Goal: Information Seeking & Learning: Check status

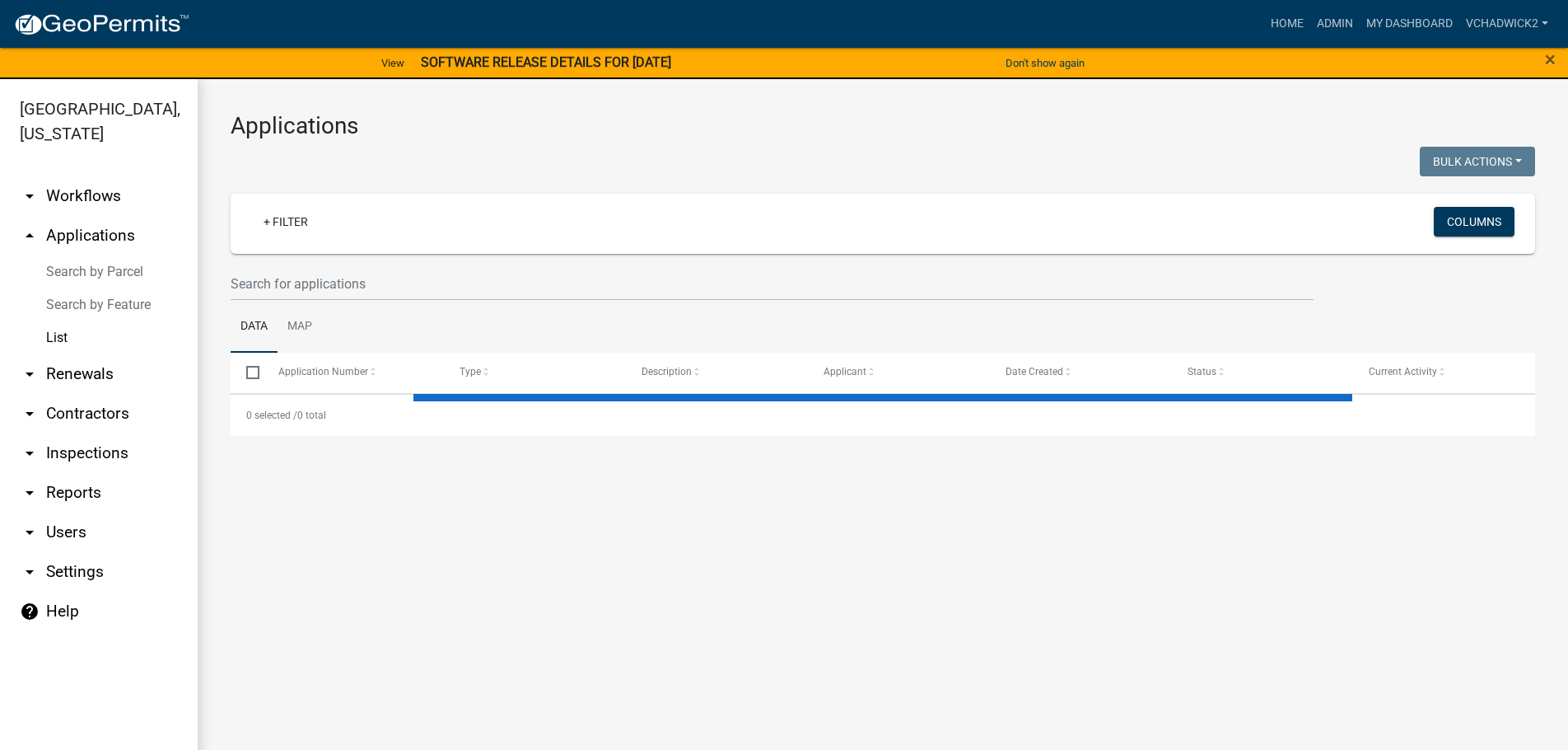
click at [400, 265] on wm-filter-builder "+ Filter Columns" at bounding box center [883, 246] width 1304 height 107
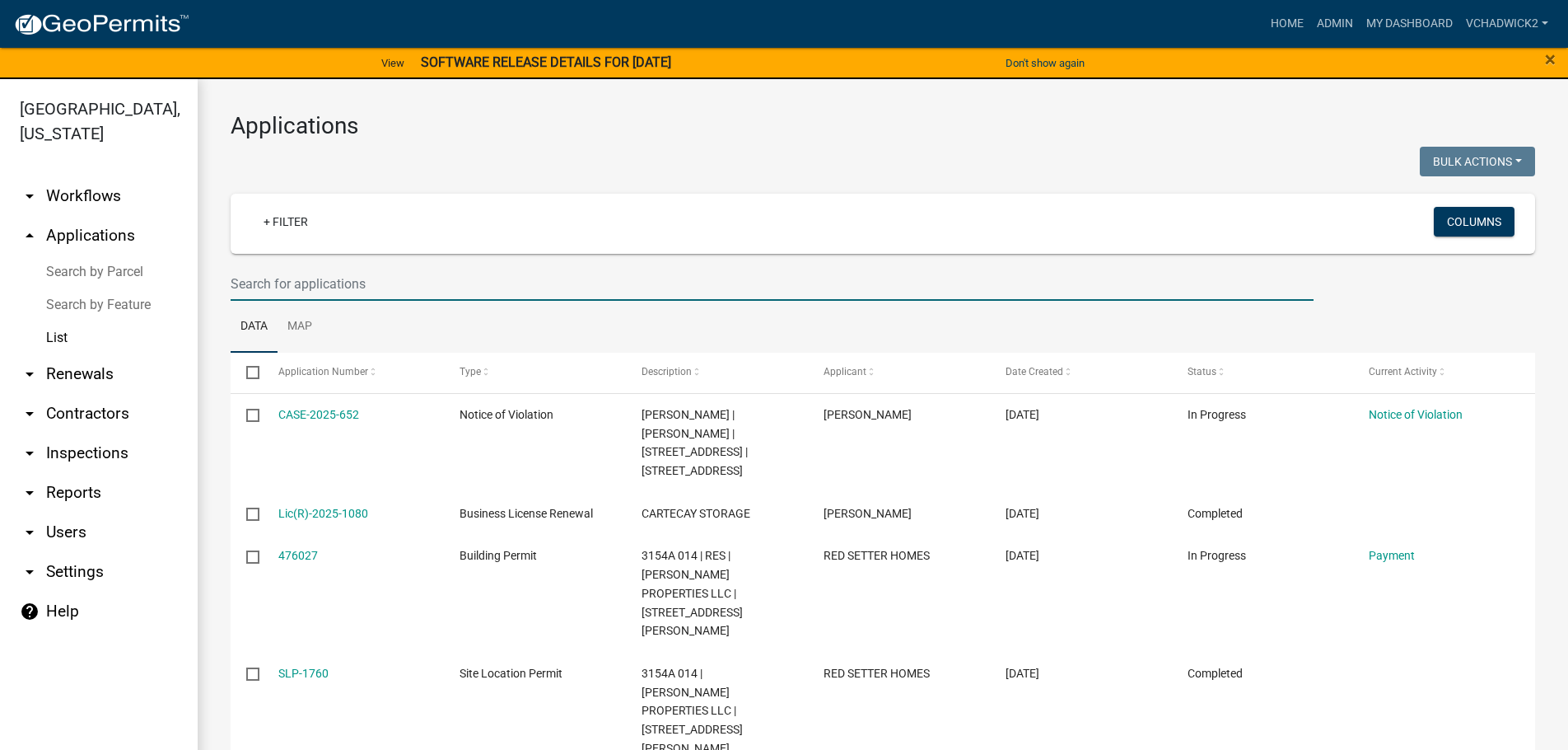
click at [395, 297] on input "text" at bounding box center [772, 284] width 1083 height 34
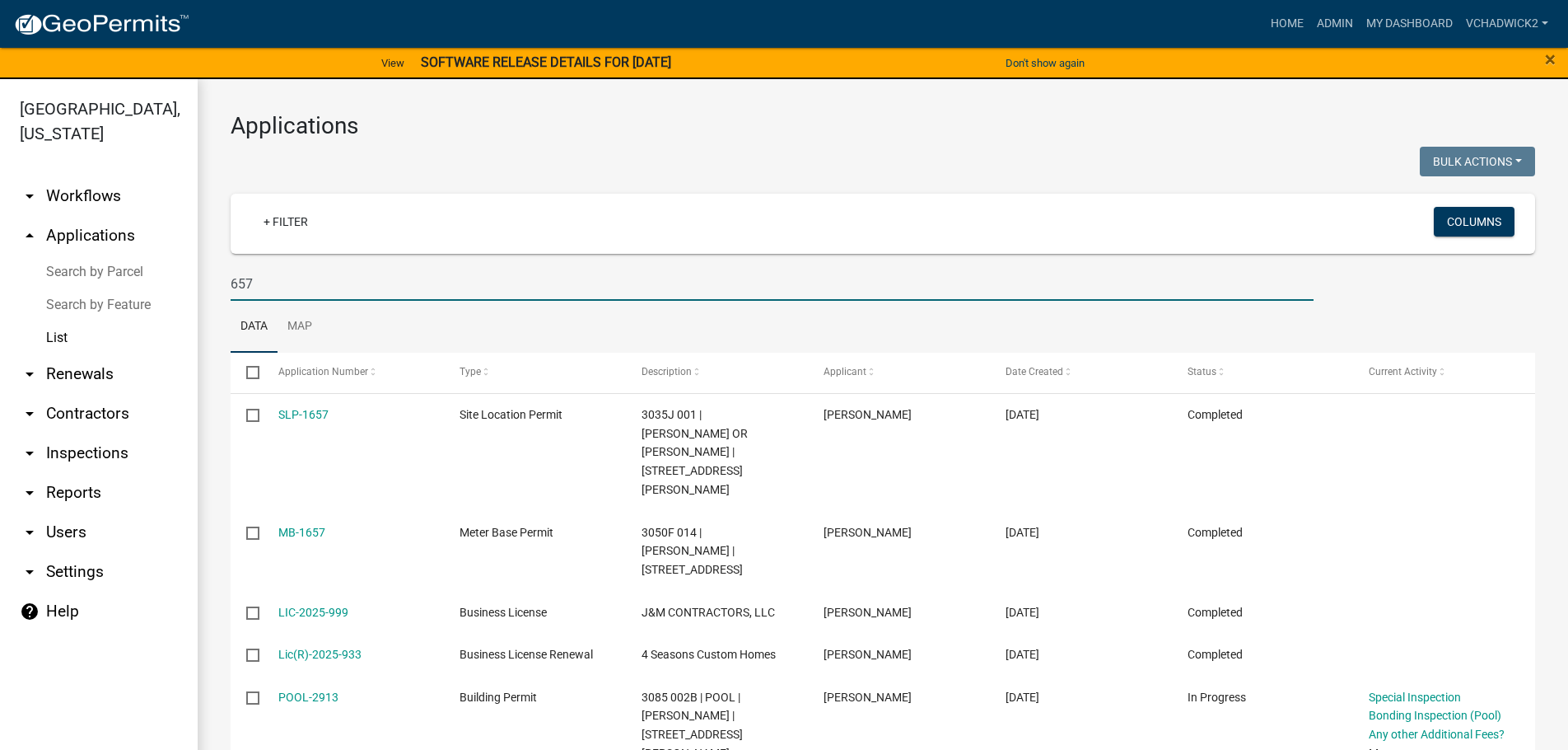
drag, startPoint x: 272, startPoint y: 281, endPoint x: -6, endPoint y: 270, distance: 278.2
click at [231, 270] on input "657" at bounding box center [772, 284] width 1083 height 34
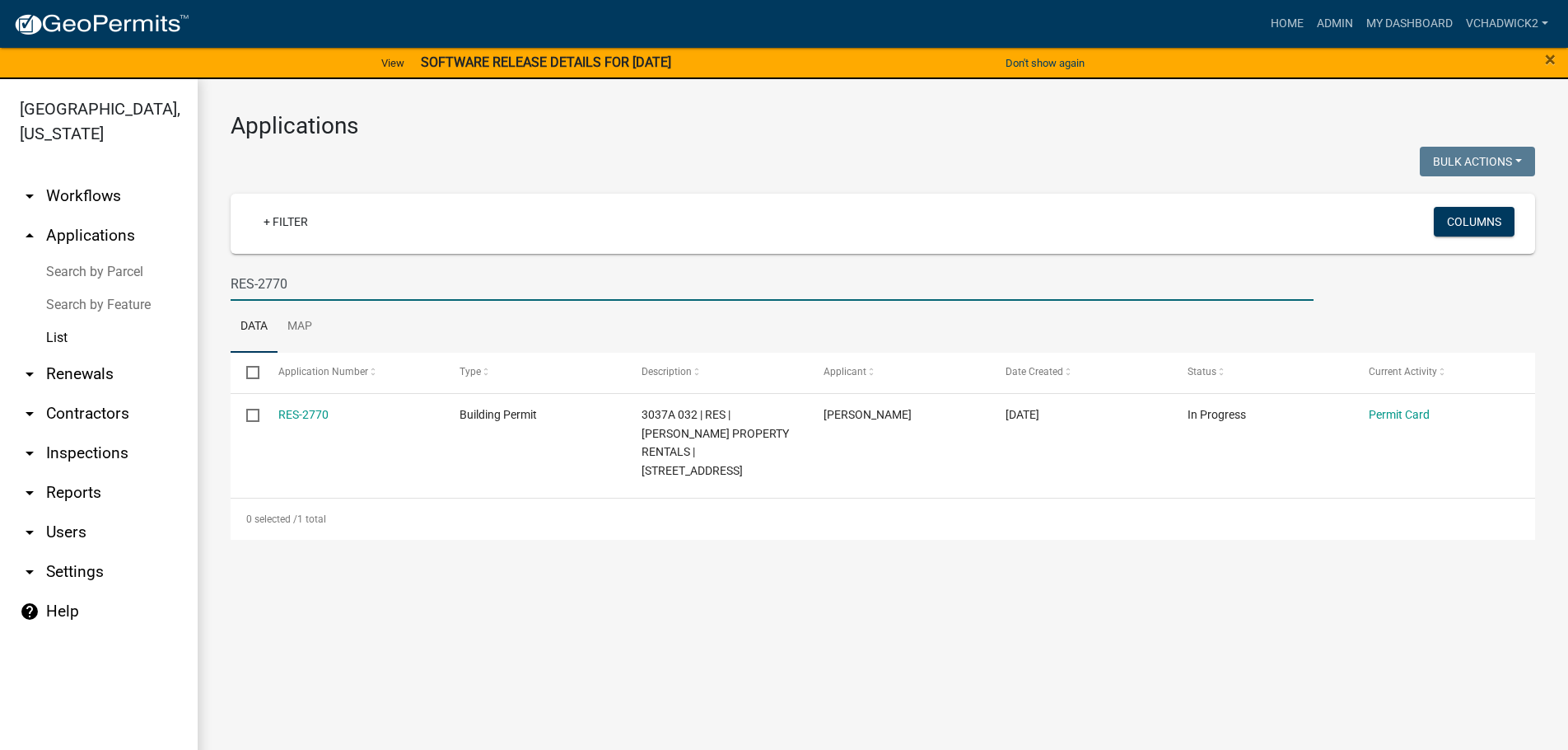
drag, startPoint x: 302, startPoint y: 283, endPoint x: 9, endPoint y: 249, distance: 295.0
click at [231, 267] on input "RES-2770" at bounding box center [772, 284] width 1083 height 34
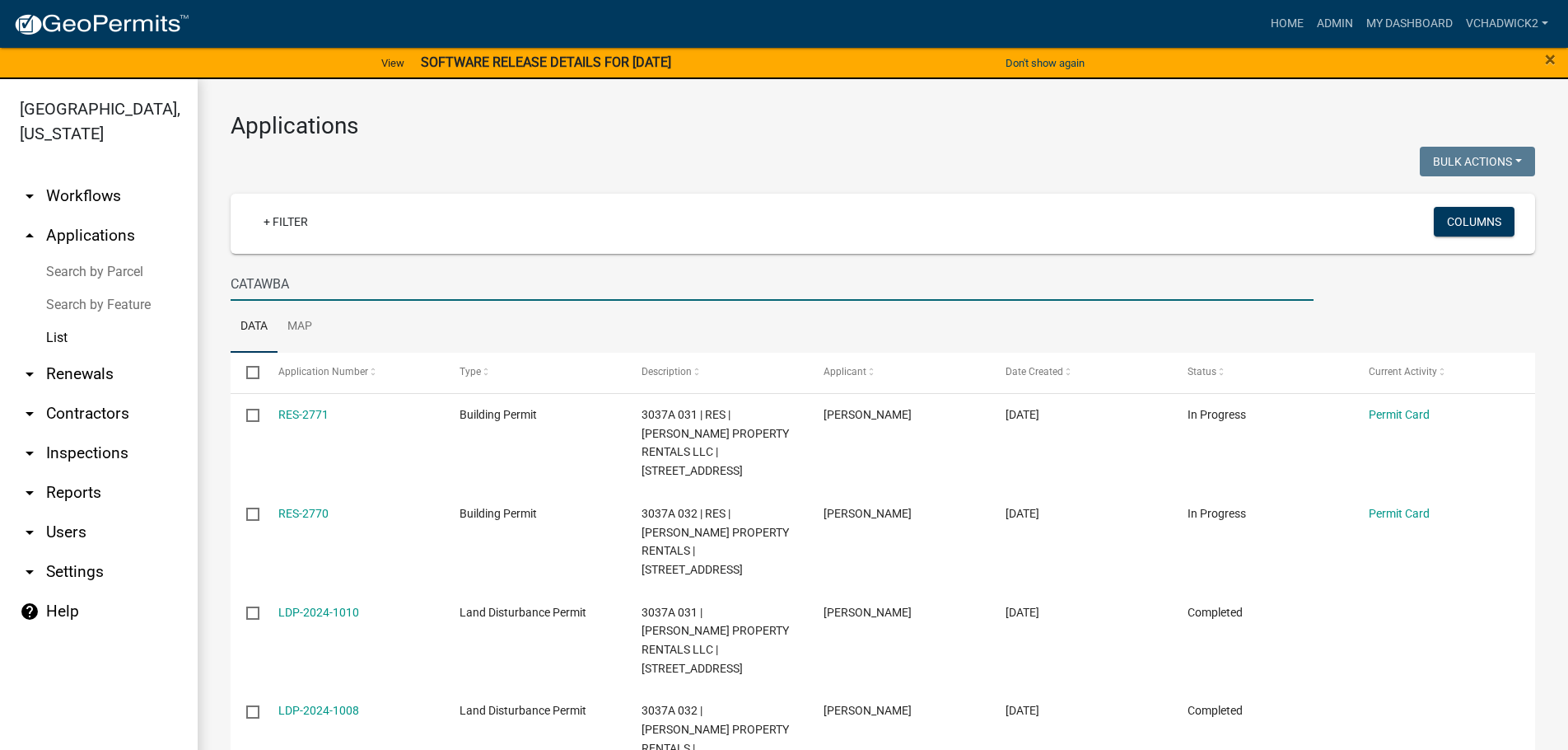
drag, startPoint x: 337, startPoint y: 293, endPoint x: -1, endPoint y: 266, distance: 339.1
click at [231, 267] on input "CATAWBA" at bounding box center [772, 284] width 1083 height 34
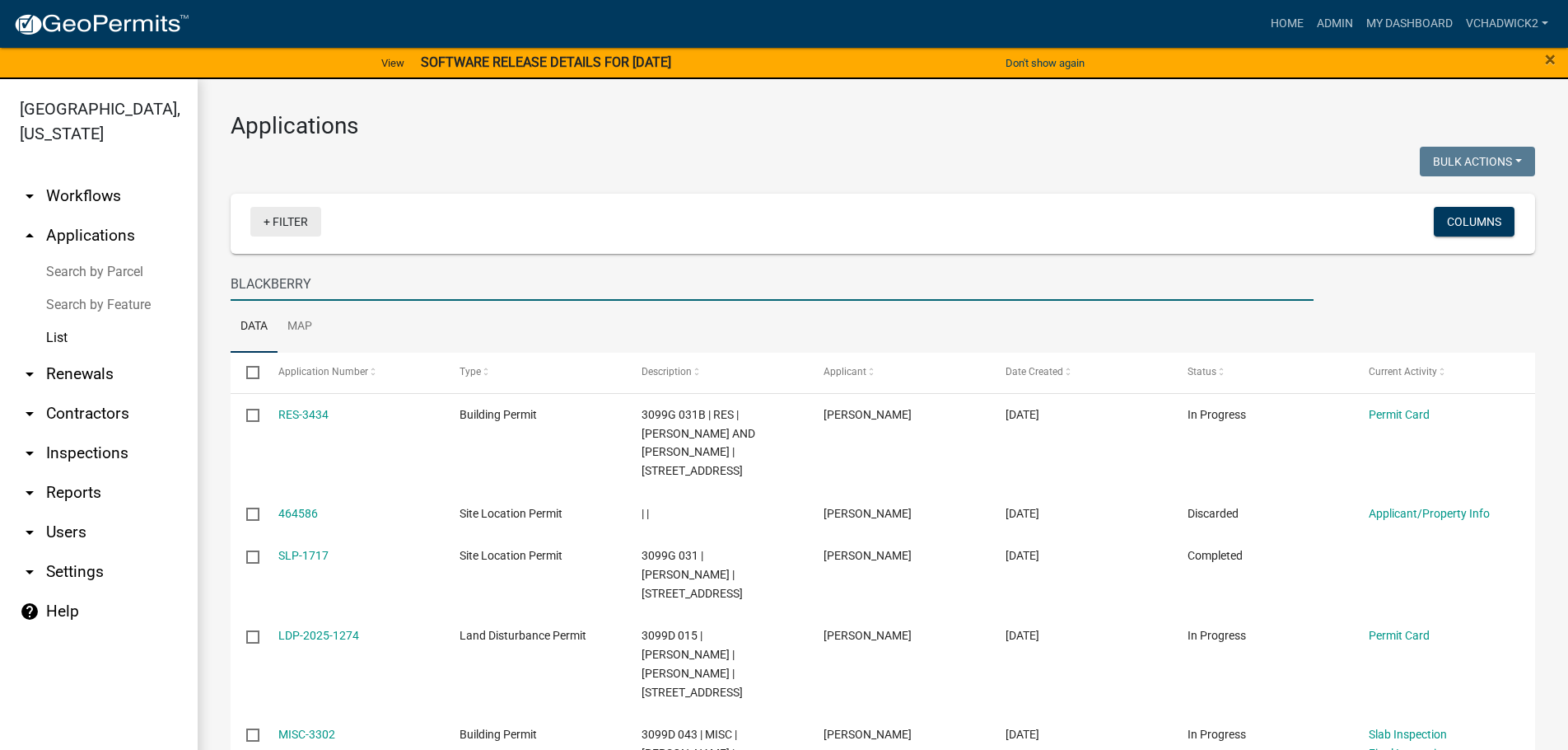
type input "BLACKBERRY"
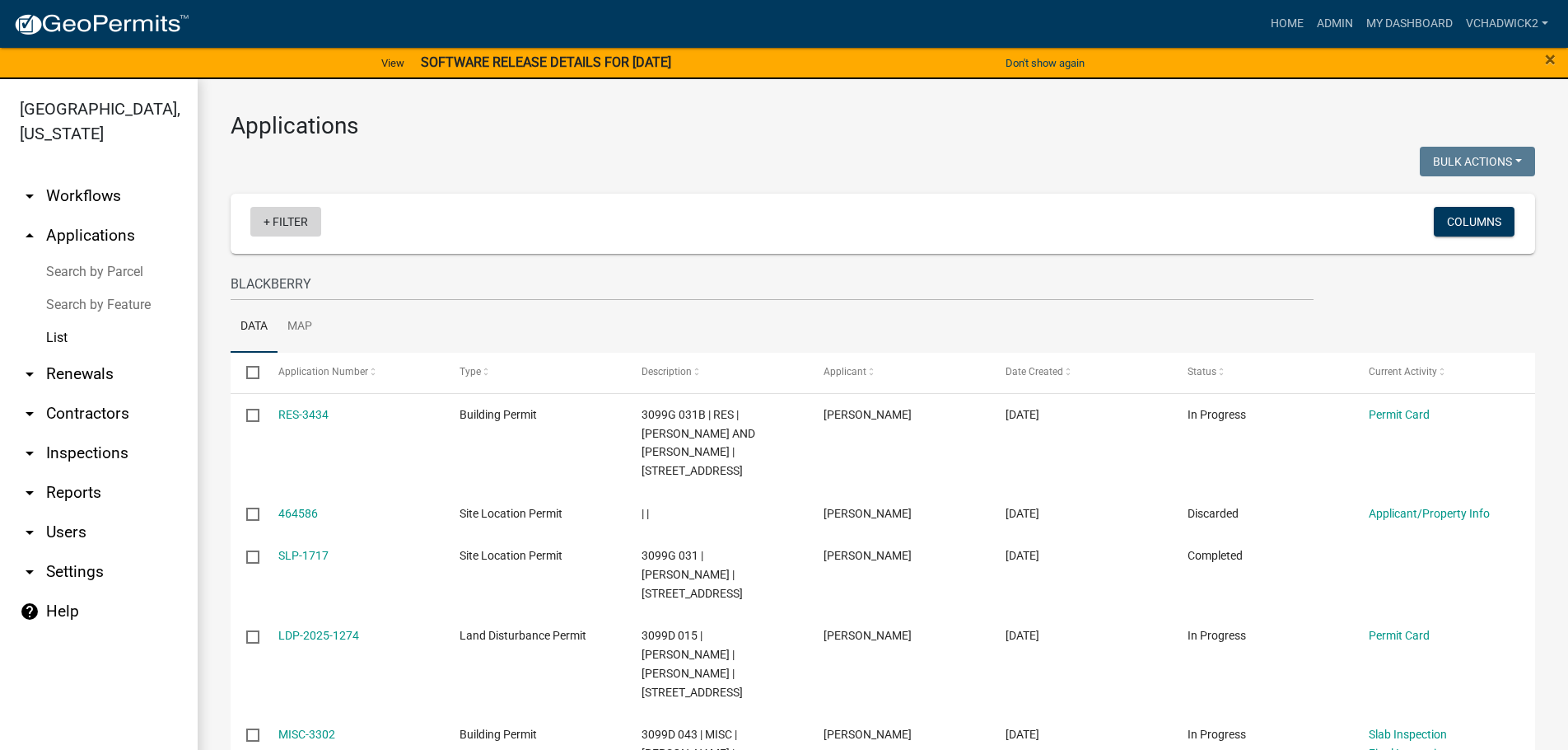
click at [296, 212] on link "+ Filter" at bounding box center [286, 222] width 71 height 30
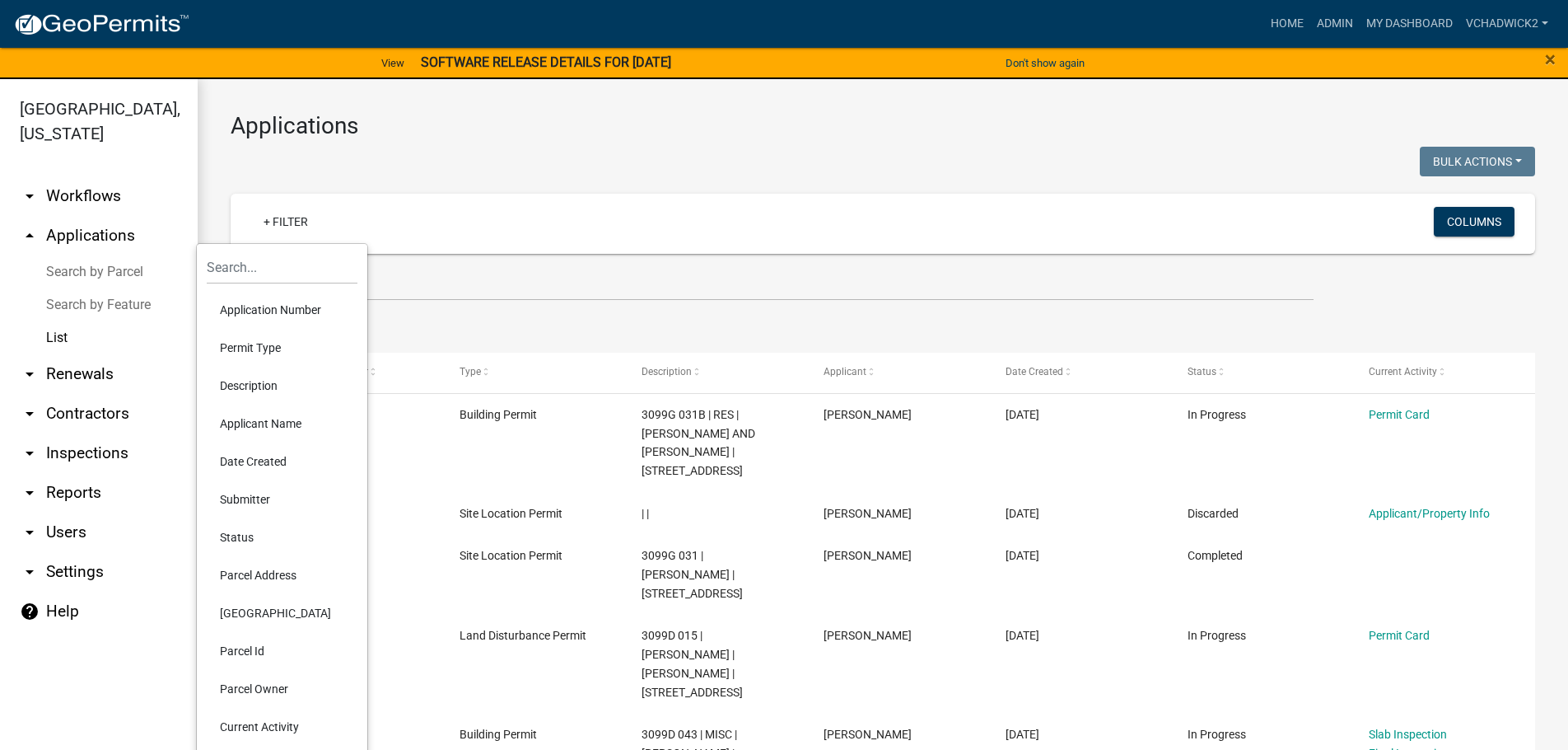
click at [258, 420] on li "Applicant Name" at bounding box center [282, 423] width 151 height 38
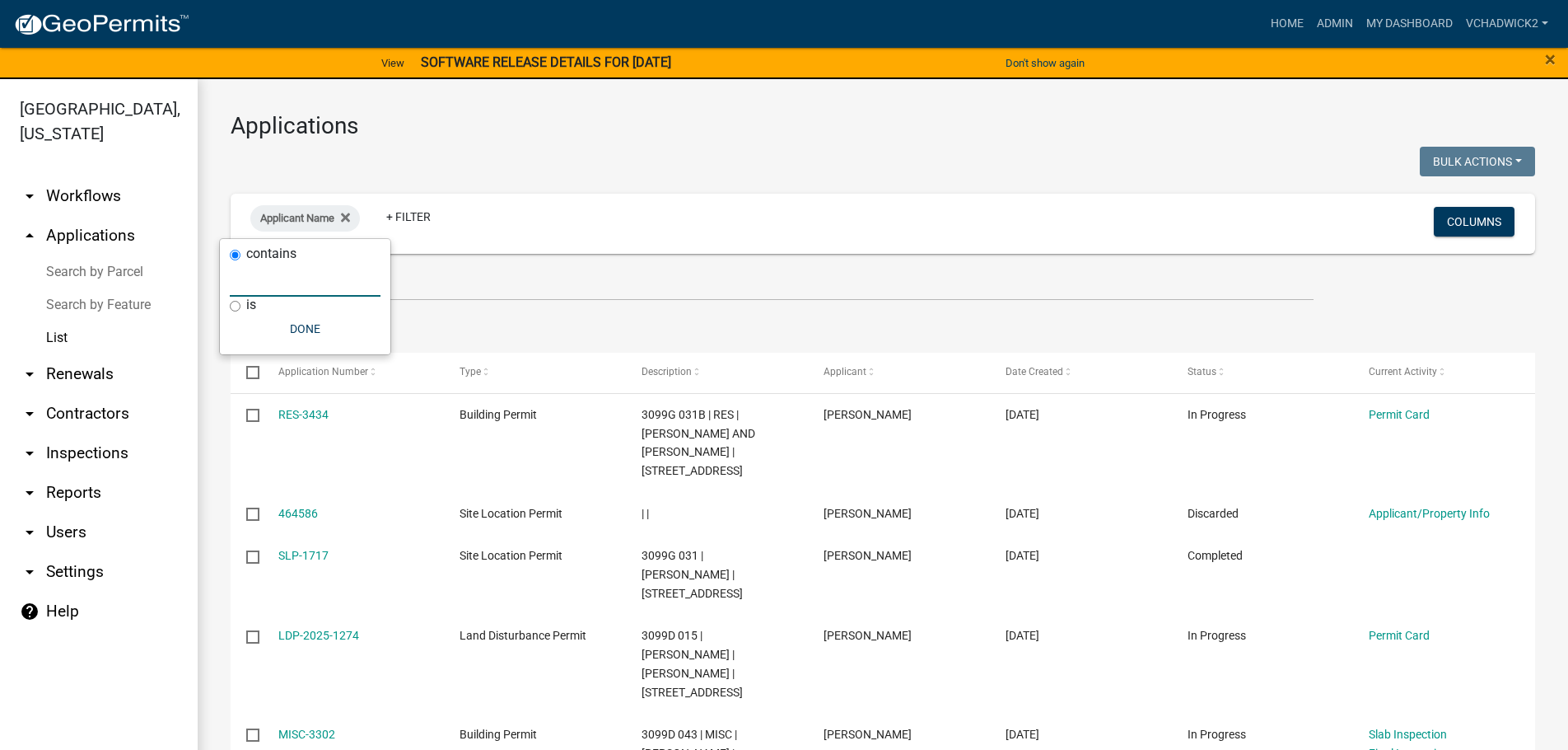
click at [285, 274] on input "text" at bounding box center [305, 279] width 151 height 34
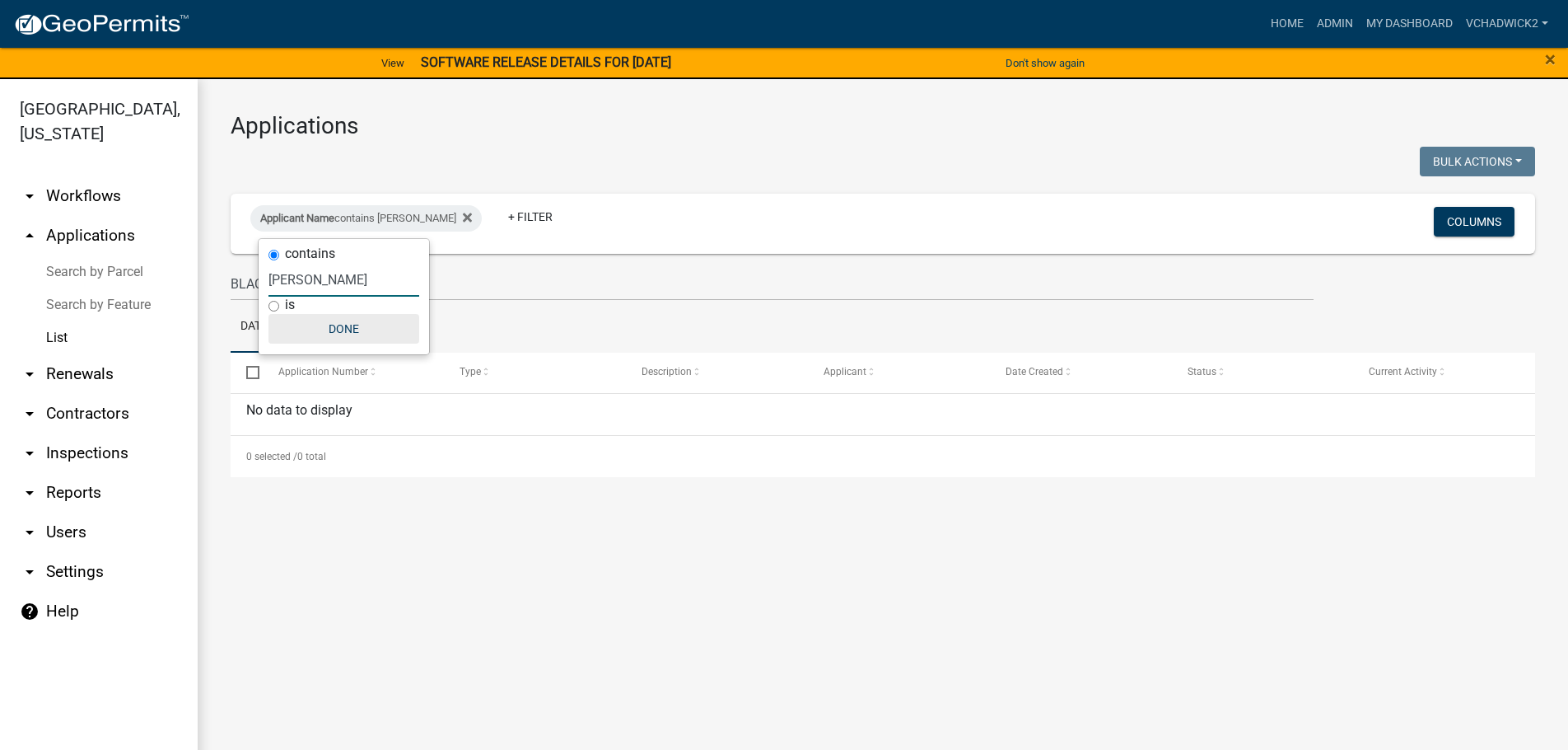
type input "[PERSON_NAME]"
drag, startPoint x: 348, startPoint y: 324, endPoint x: 431, endPoint y: 287, distance: 90.9
click at [348, 322] on button "Done" at bounding box center [343, 328] width 151 height 30
click at [495, 218] on link "+ Filter" at bounding box center [531, 216] width 71 height 30
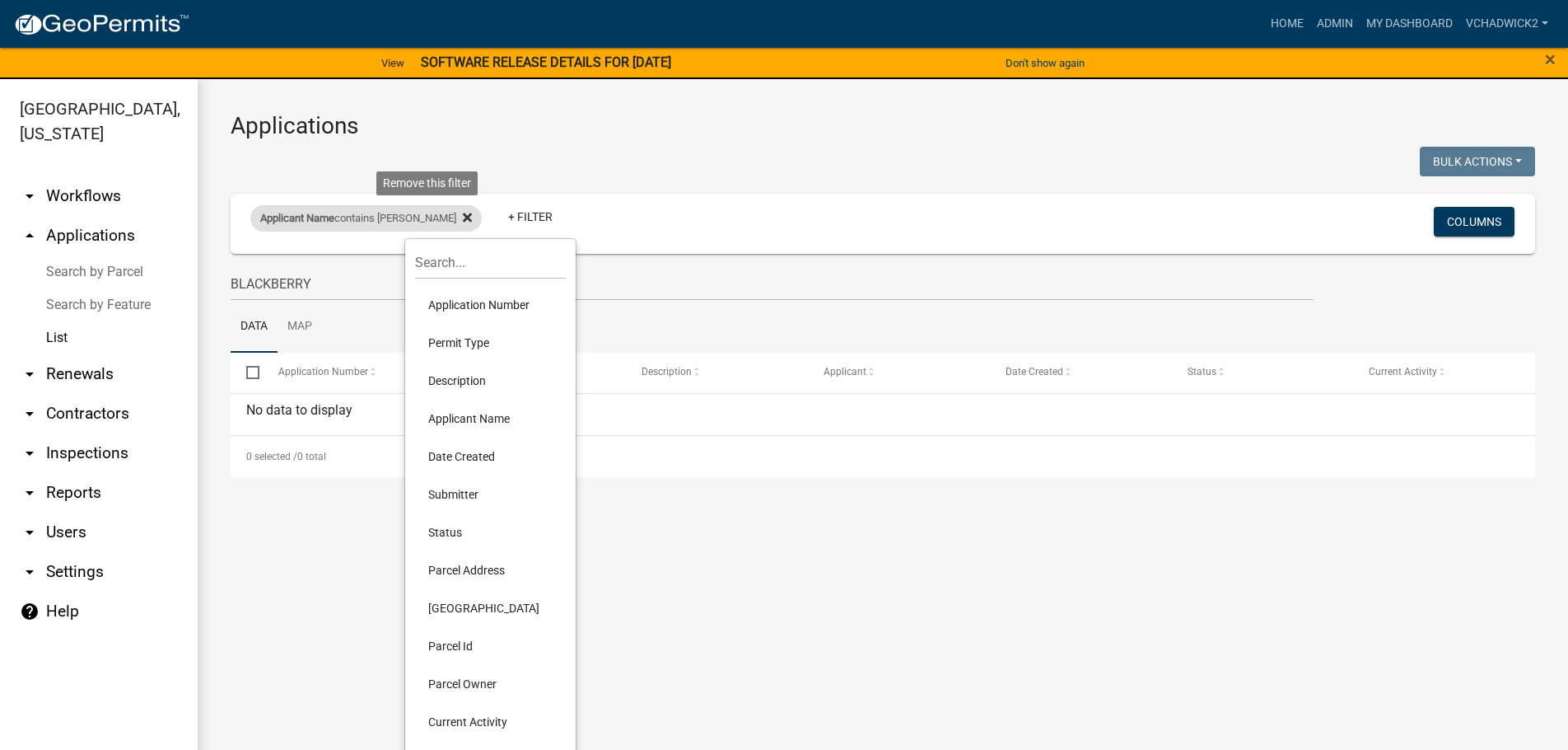
click at [462, 216] on icon at bounding box center [467, 218] width 9 height 9
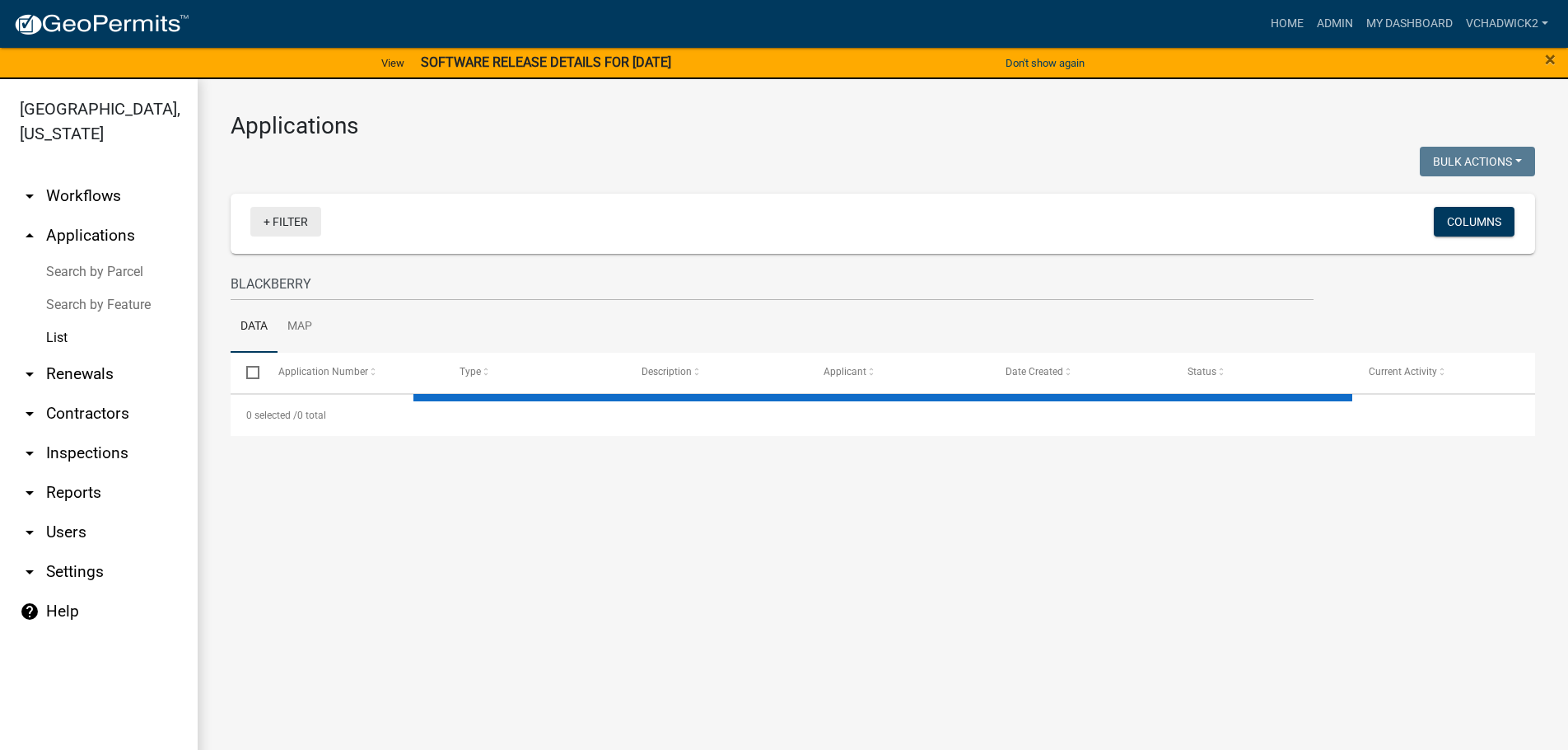
click at [295, 216] on link "+ Filter" at bounding box center [286, 222] width 71 height 30
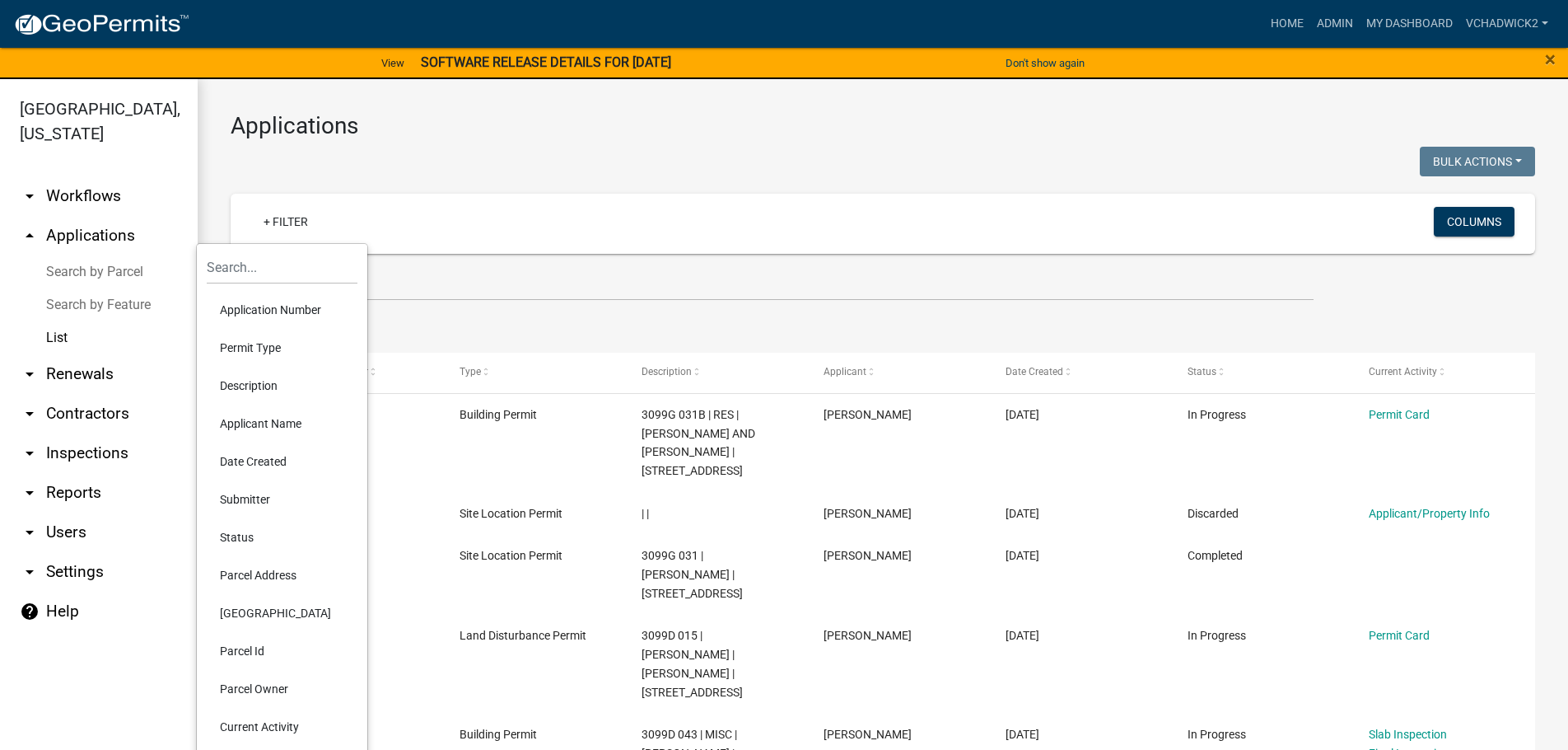
click at [289, 416] on li "Applicant Name" at bounding box center [282, 423] width 151 height 38
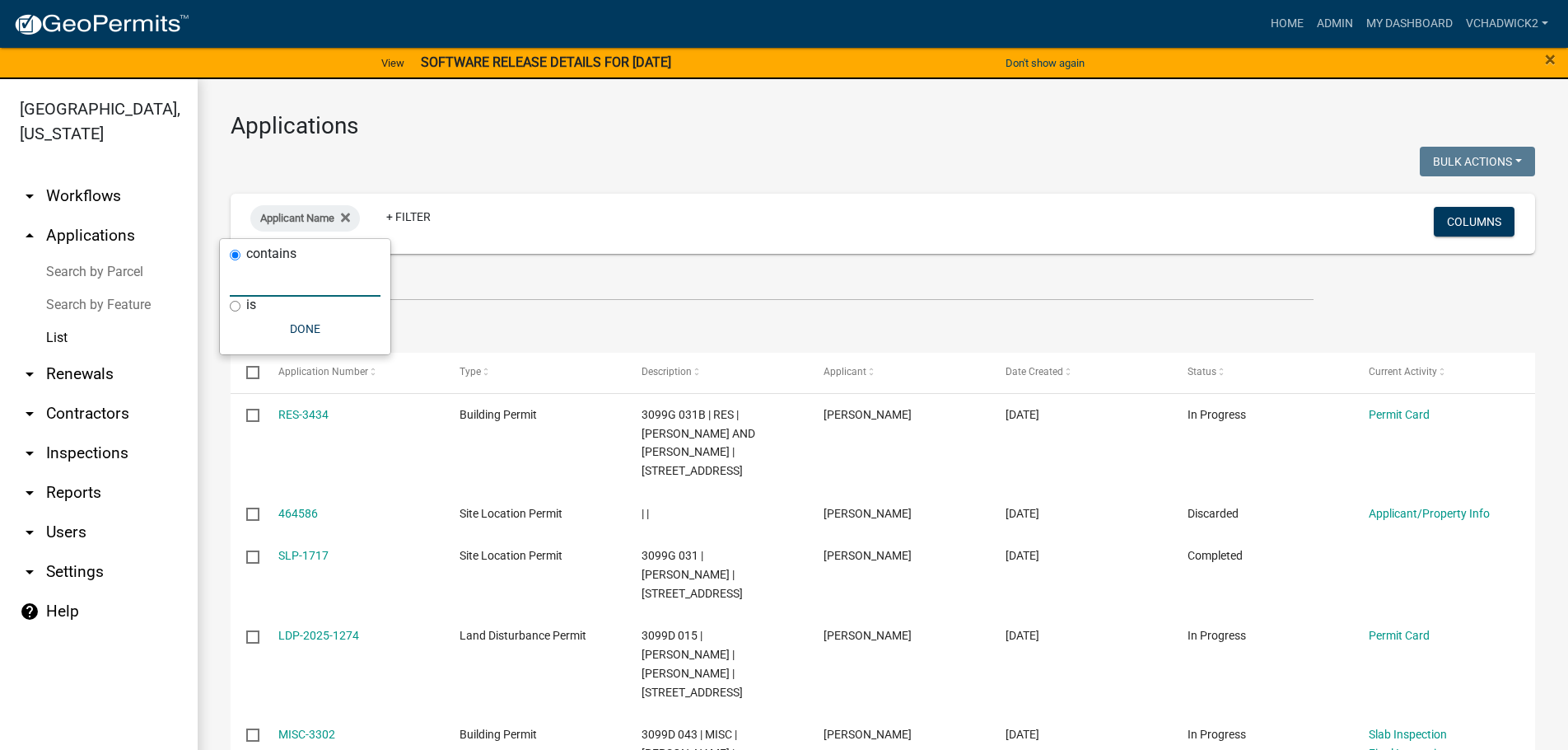
click at [286, 283] on input "text" at bounding box center [305, 279] width 151 height 34
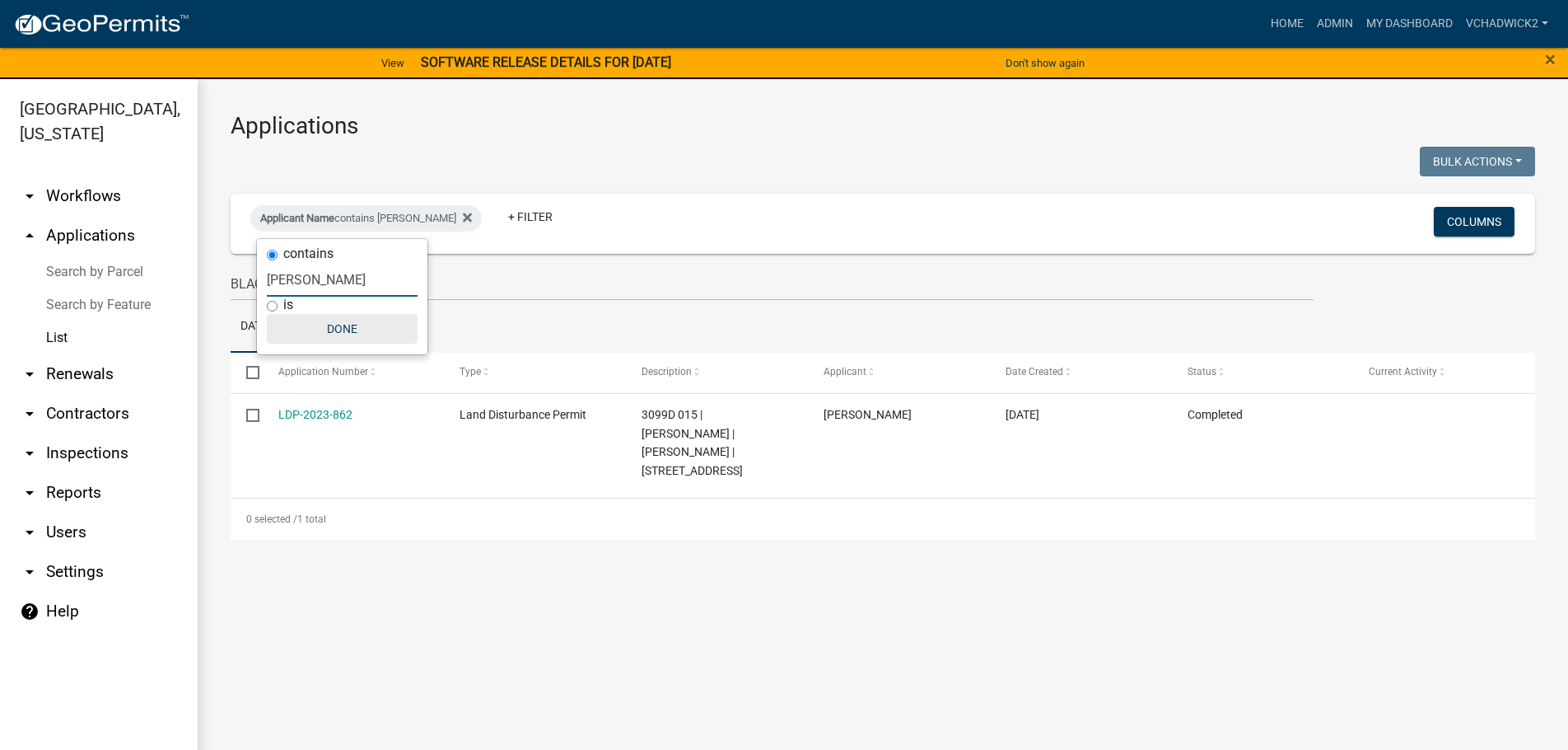
type input "[PERSON_NAME]"
click at [365, 325] on button "Done" at bounding box center [342, 328] width 151 height 30
click at [495, 206] on link "+ Filter" at bounding box center [531, 216] width 71 height 30
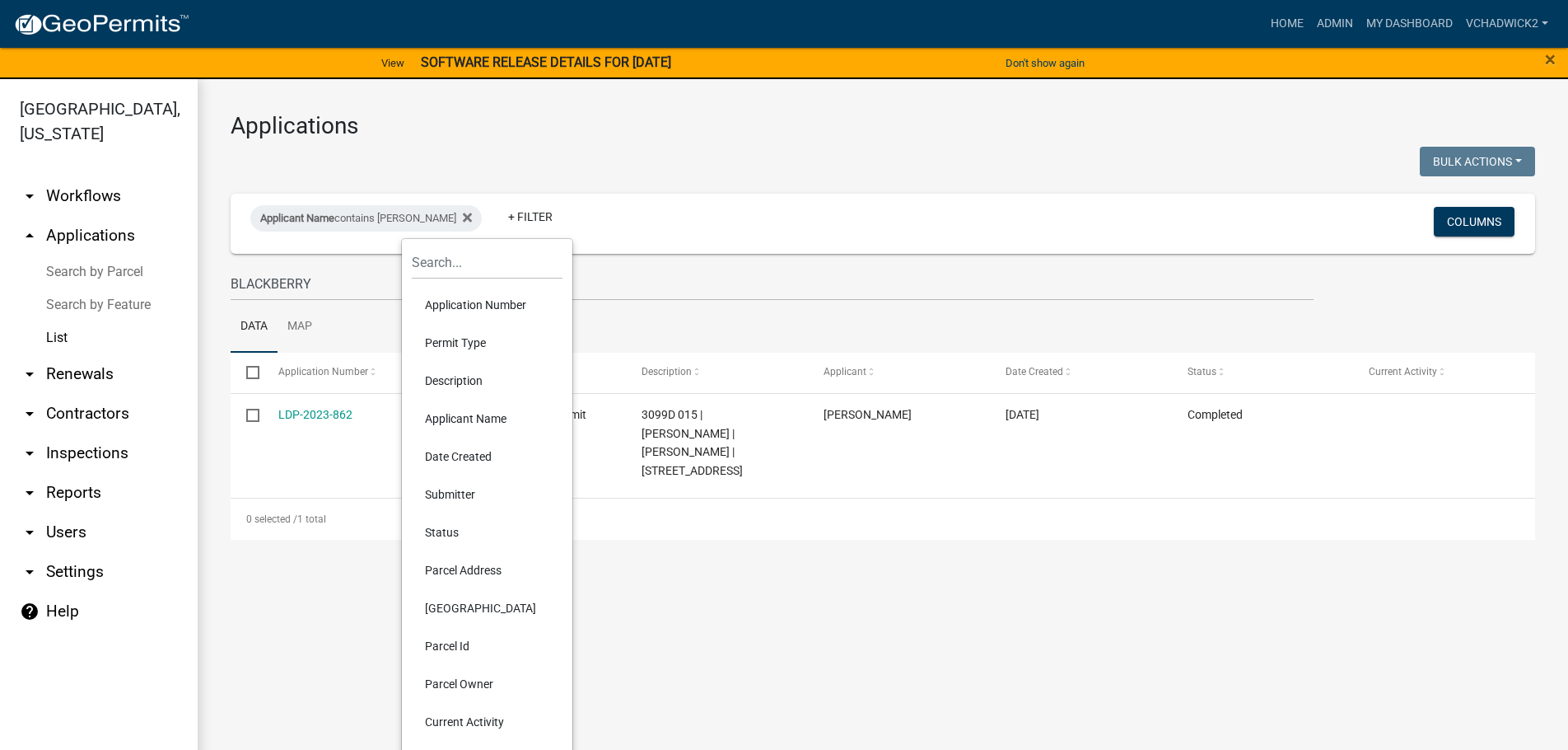
click at [462, 379] on li "Description" at bounding box center [486, 380] width 151 height 38
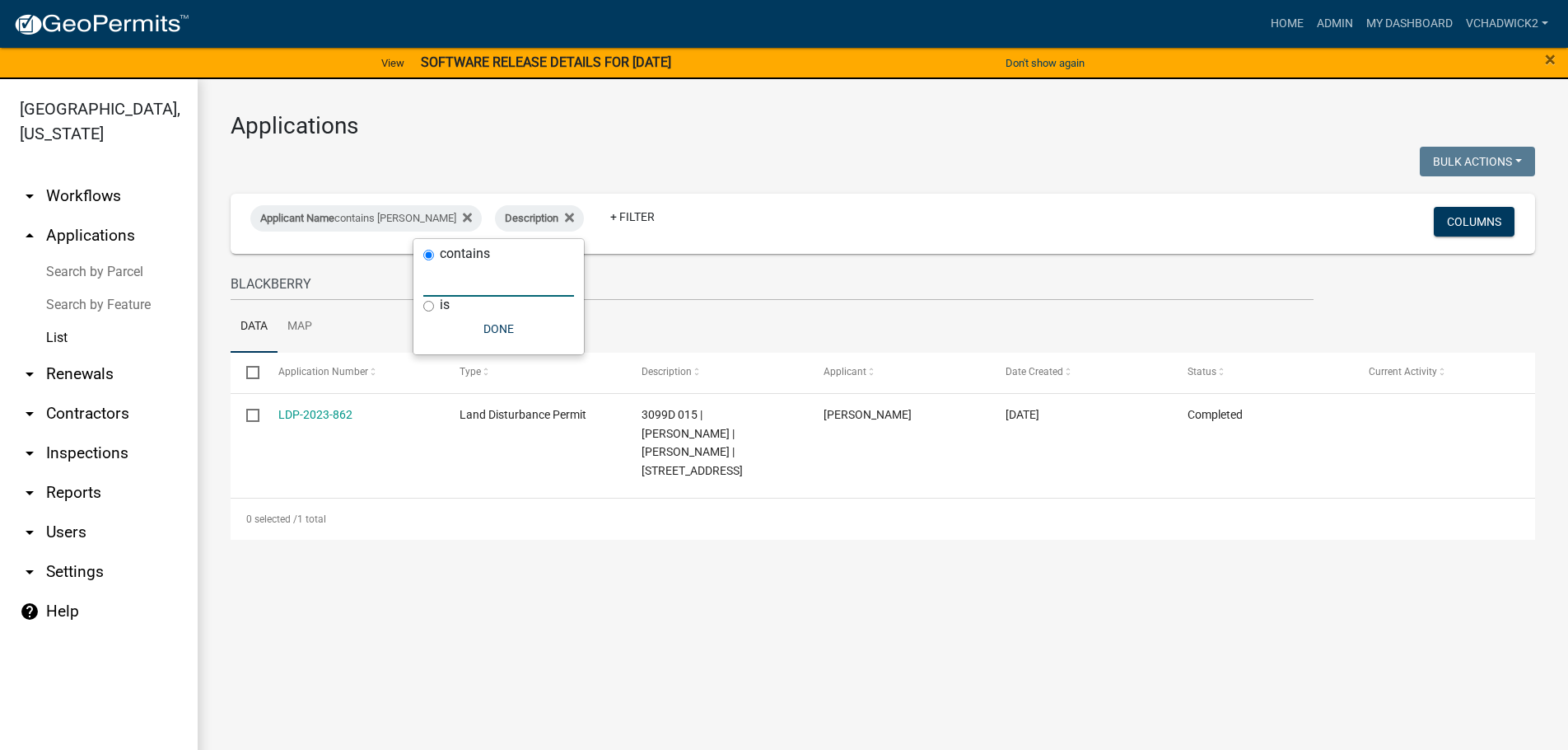
click at [462, 283] on input "text" at bounding box center [498, 279] width 151 height 34
type input "BLACKBERRY"
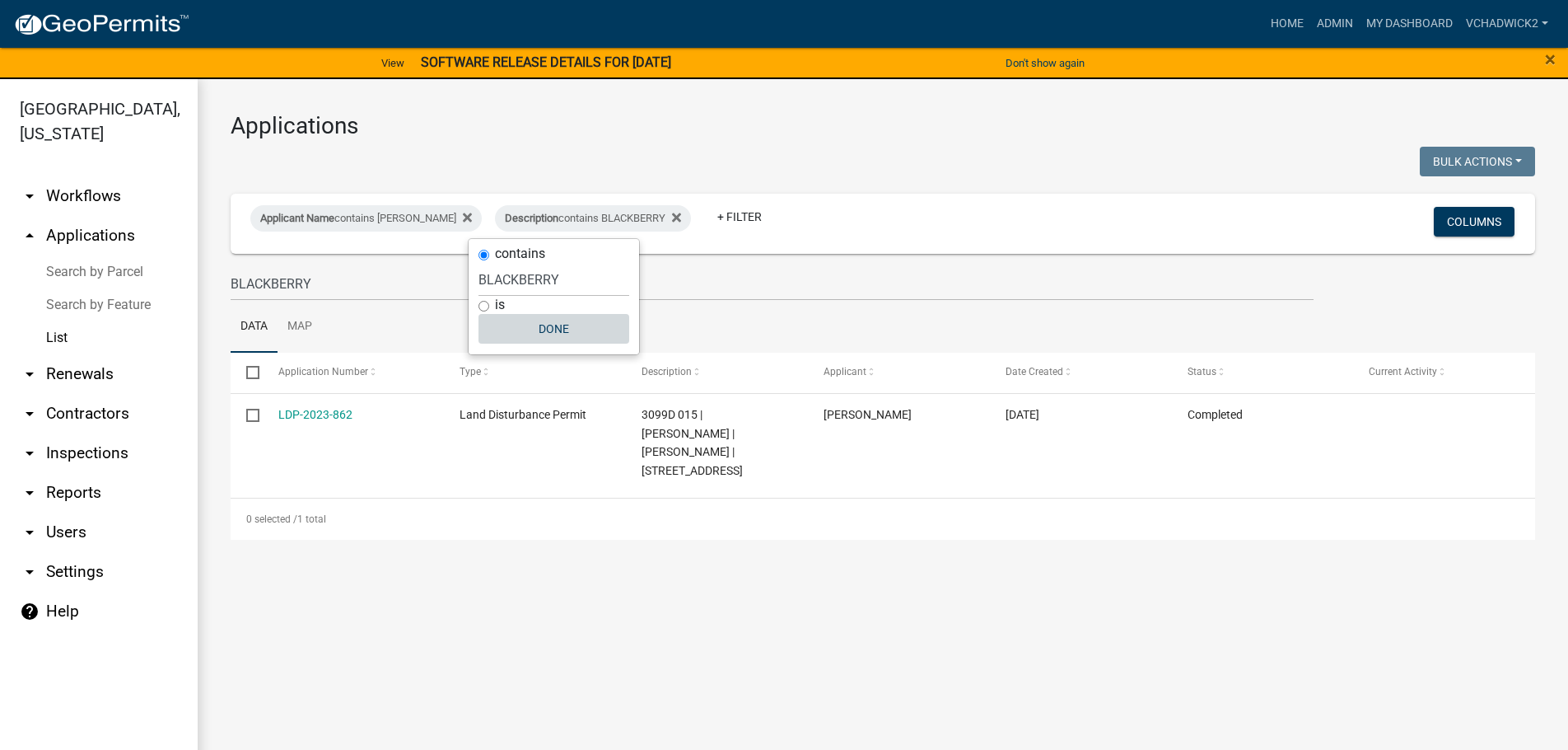
drag, startPoint x: 566, startPoint y: 331, endPoint x: 628, endPoint y: 327, distance: 62.1
click at [577, 331] on button "Done" at bounding box center [554, 328] width 151 height 30
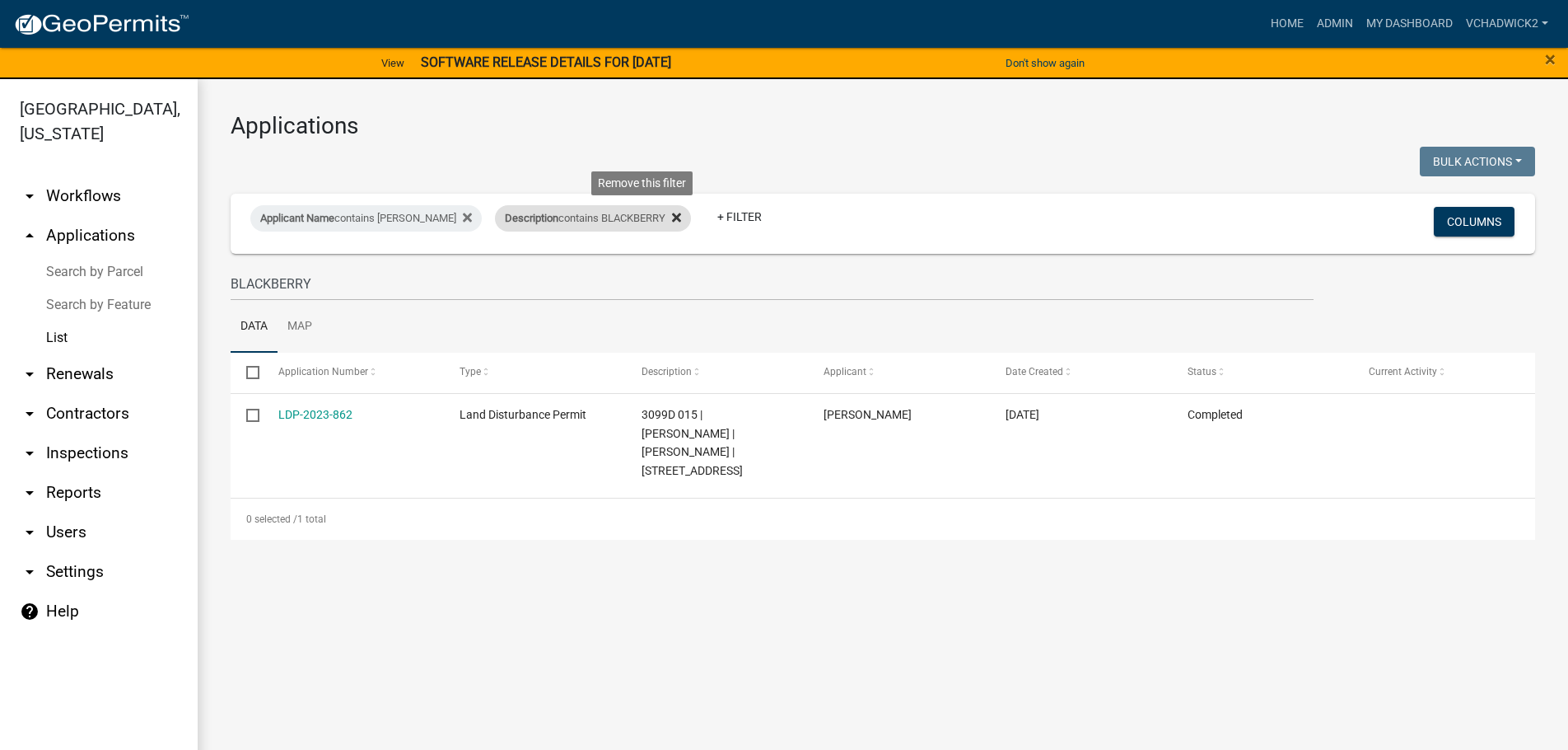
click at [672, 214] on icon at bounding box center [677, 218] width 9 height 9
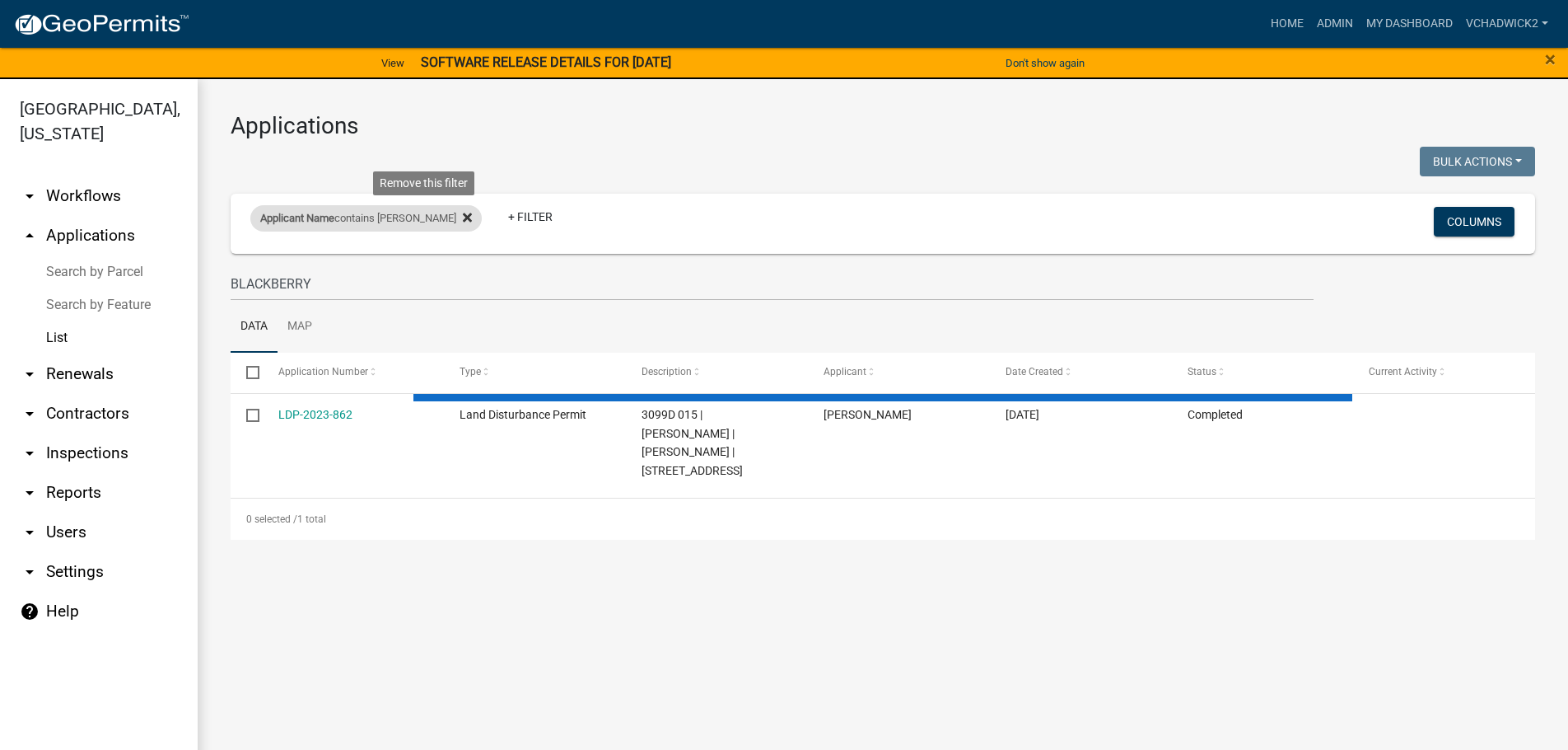
click at [462, 222] on icon at bounding box center [467, 217] width 9 height 13
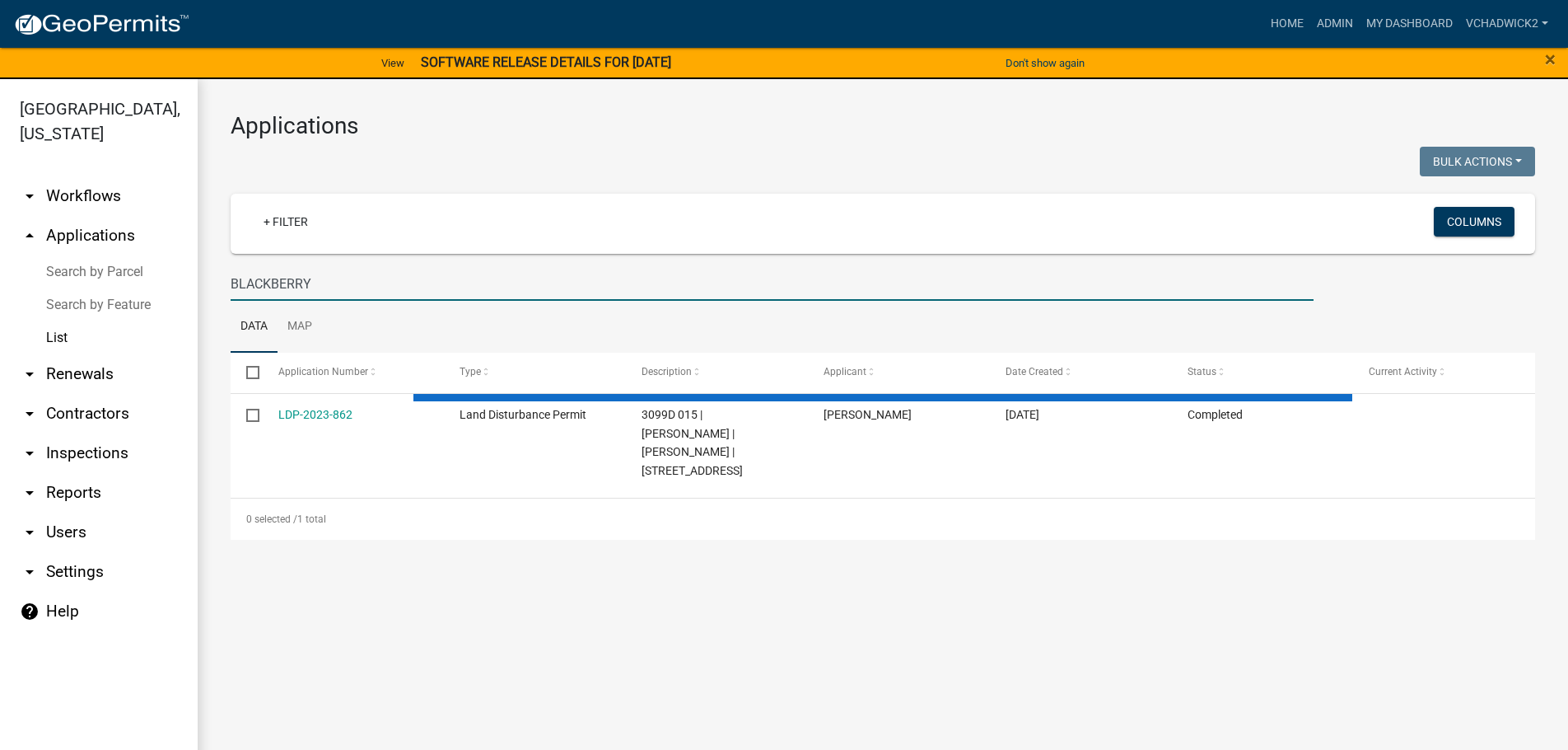
drag, startPoint x: 328, startPoint y: 281, endPoint x: -6, endPoint y: 273, distance: 334.1
click at [231, 273] on input "BLACKBERRY" at bounding box center [772, 284] width 1083 height 34
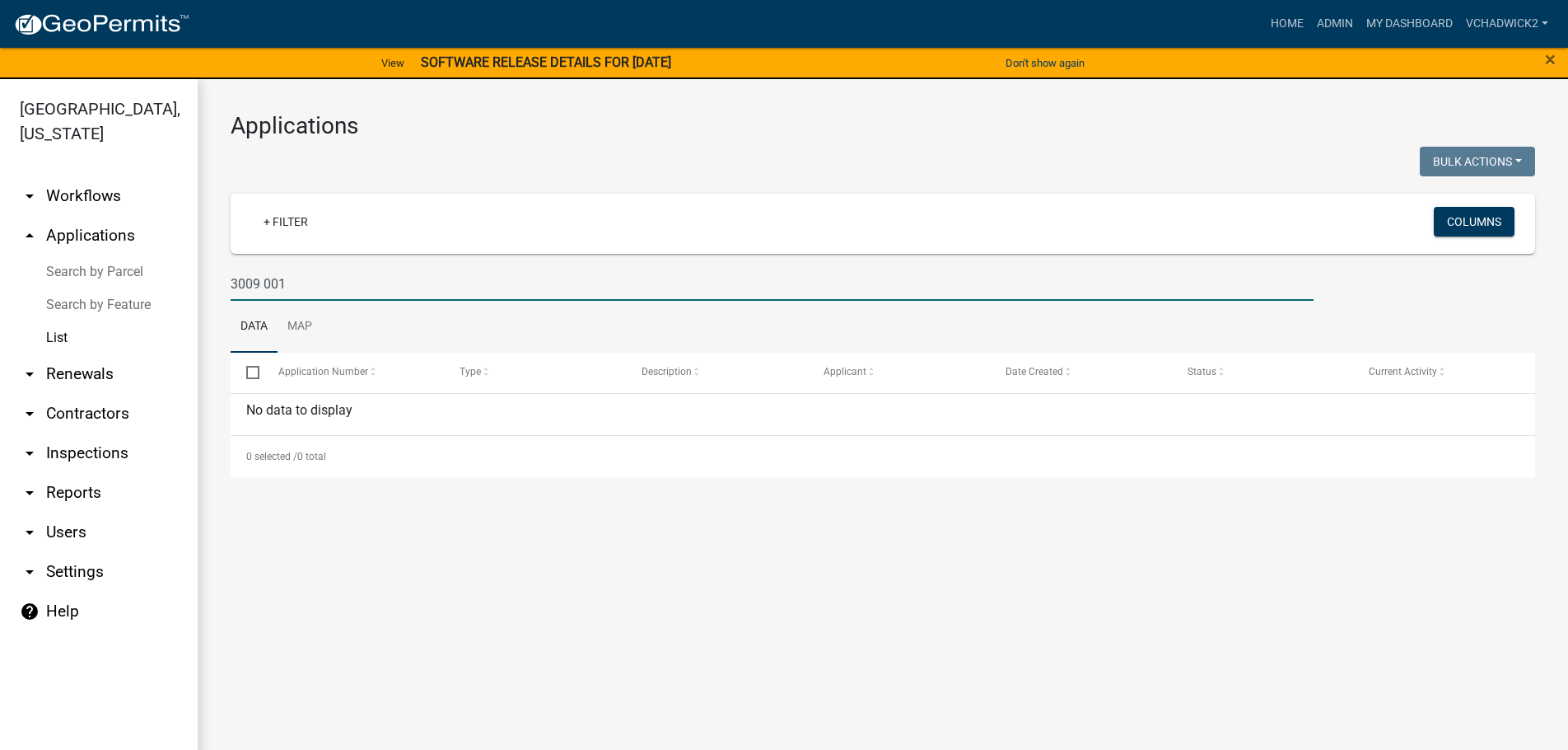
drag, startPoint x: 301, startPoint y: 275, endPoint x: 154, endPoint y: 286, distance: 147.4
click at [231, 286] on input "3009 001" at bounding box center [772, 284] width 1083 height 34
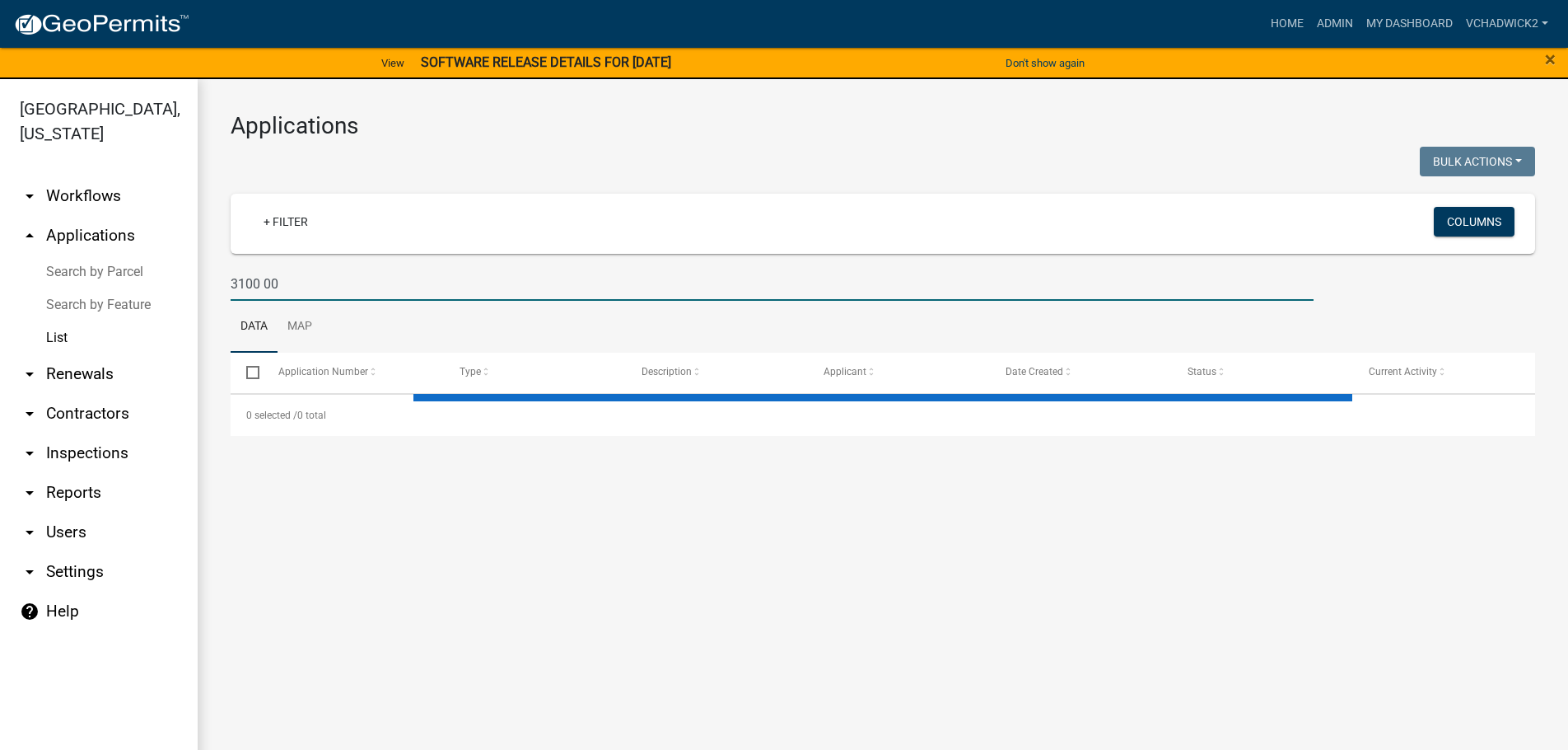
type input "3100 009"
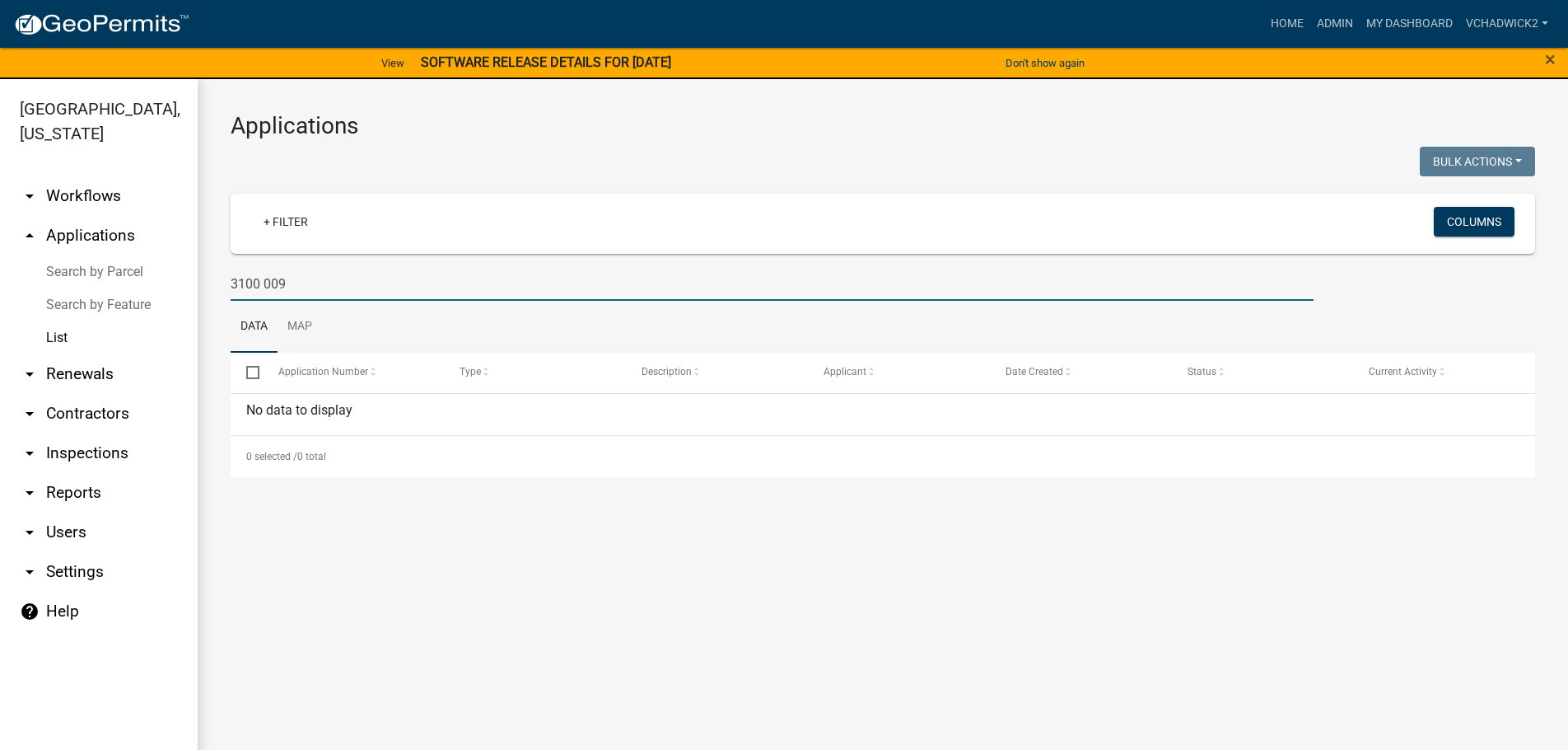
drag, startPoint x: 327, startPoint y: 284, endPoint x: -5, endPoint y: 264, distance: 332.6
click at [231, 267] on input "3100 009" at bounding box center [772, 284] width 1083 height 34
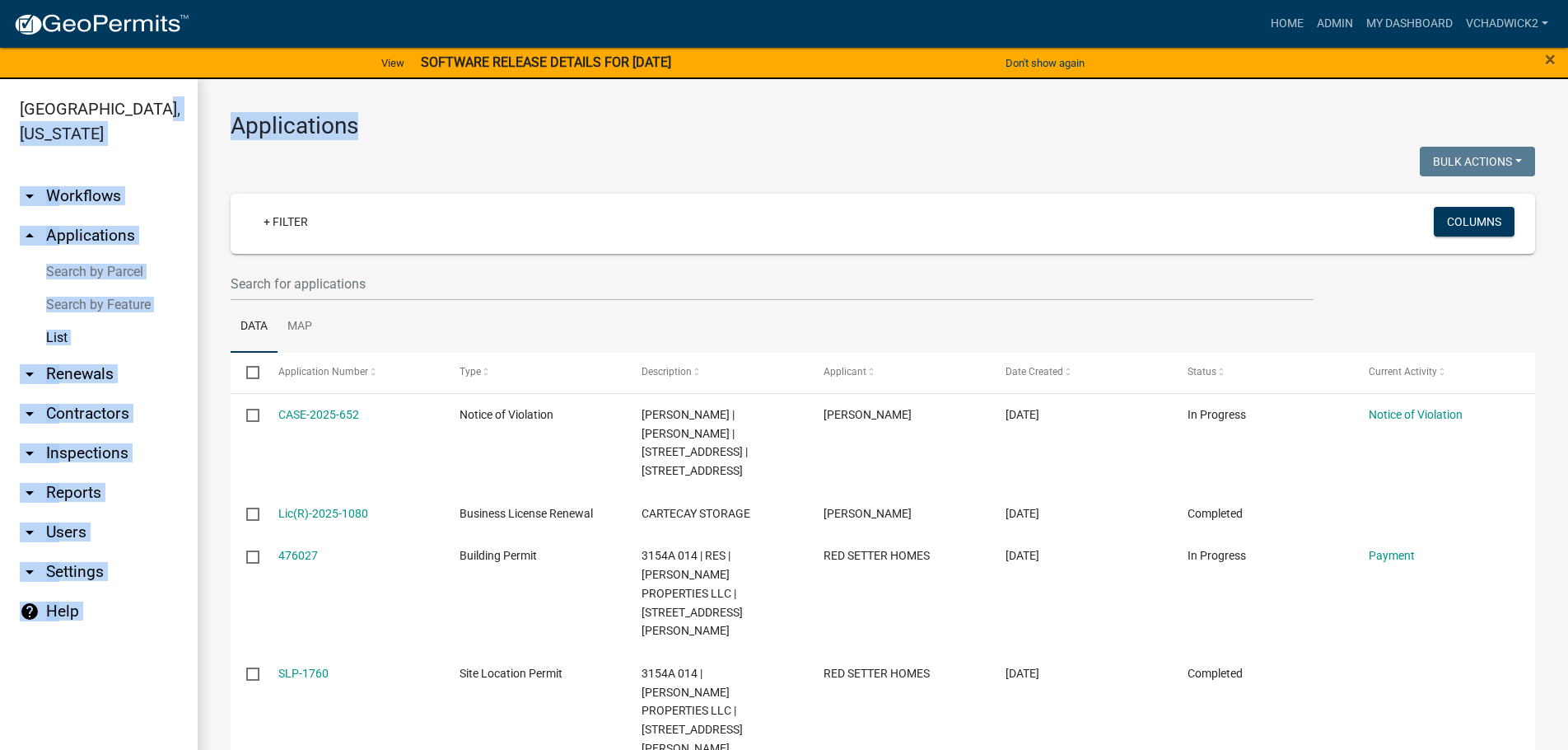
drag, startPoint x: 358, startPoint y: 131, endPoint x: 194, endPoint y: 119, distance: 164.4
click at [198, 117] on main "Applications Bulk Actions Void Expire Lock Withdraw + Filter Columns Data Map S…" at bounding box center [883, 424] width 1370 height 691
click at [362, 120] on h3 "Applications" at bounding box center [883, 126] width 1304 height 28
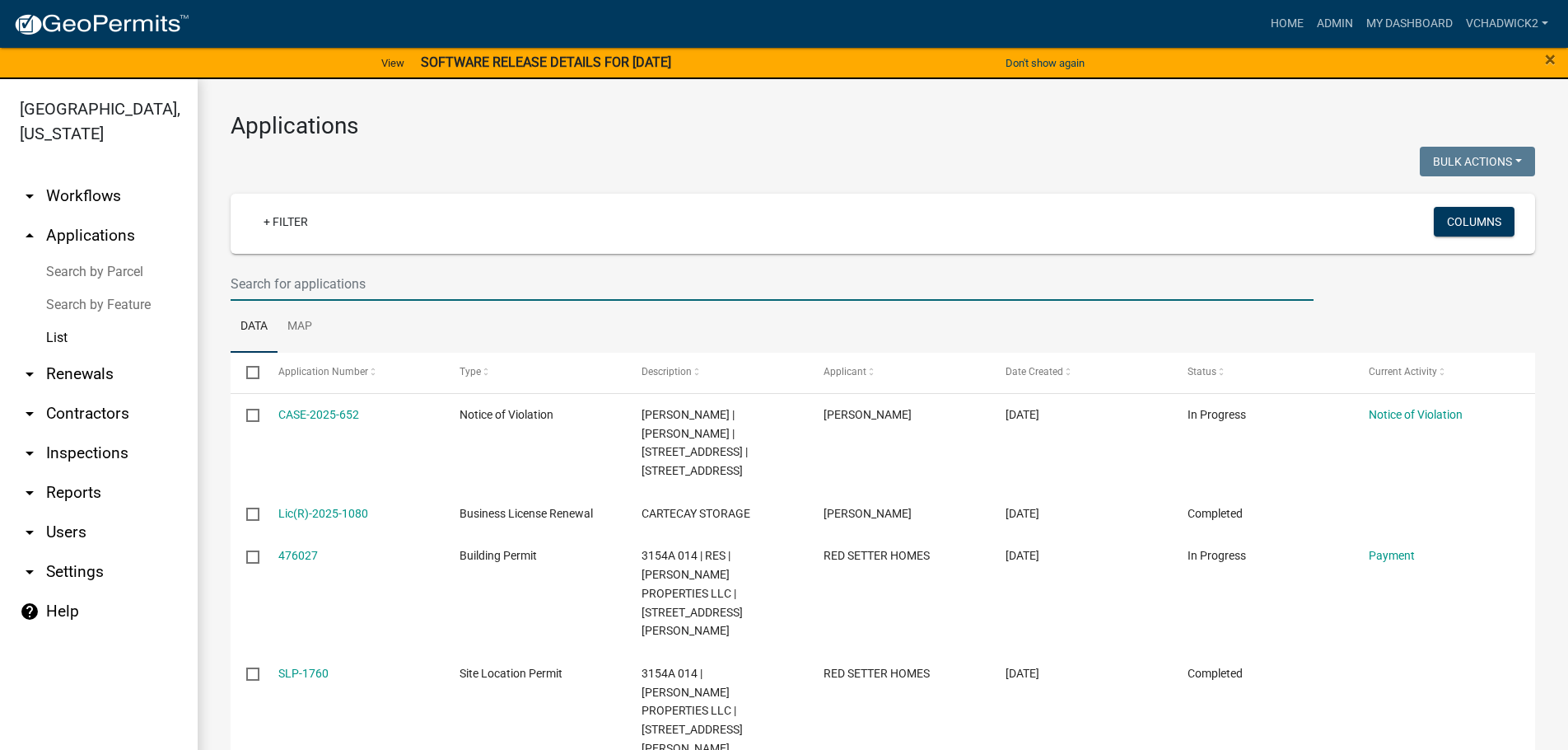
click at [269, 286] on input "text" at bounding box center [772, 284] width 1083 height 34
click at [314, 284] on input "text" at bounding box center [772, 284] width 1083 height 34
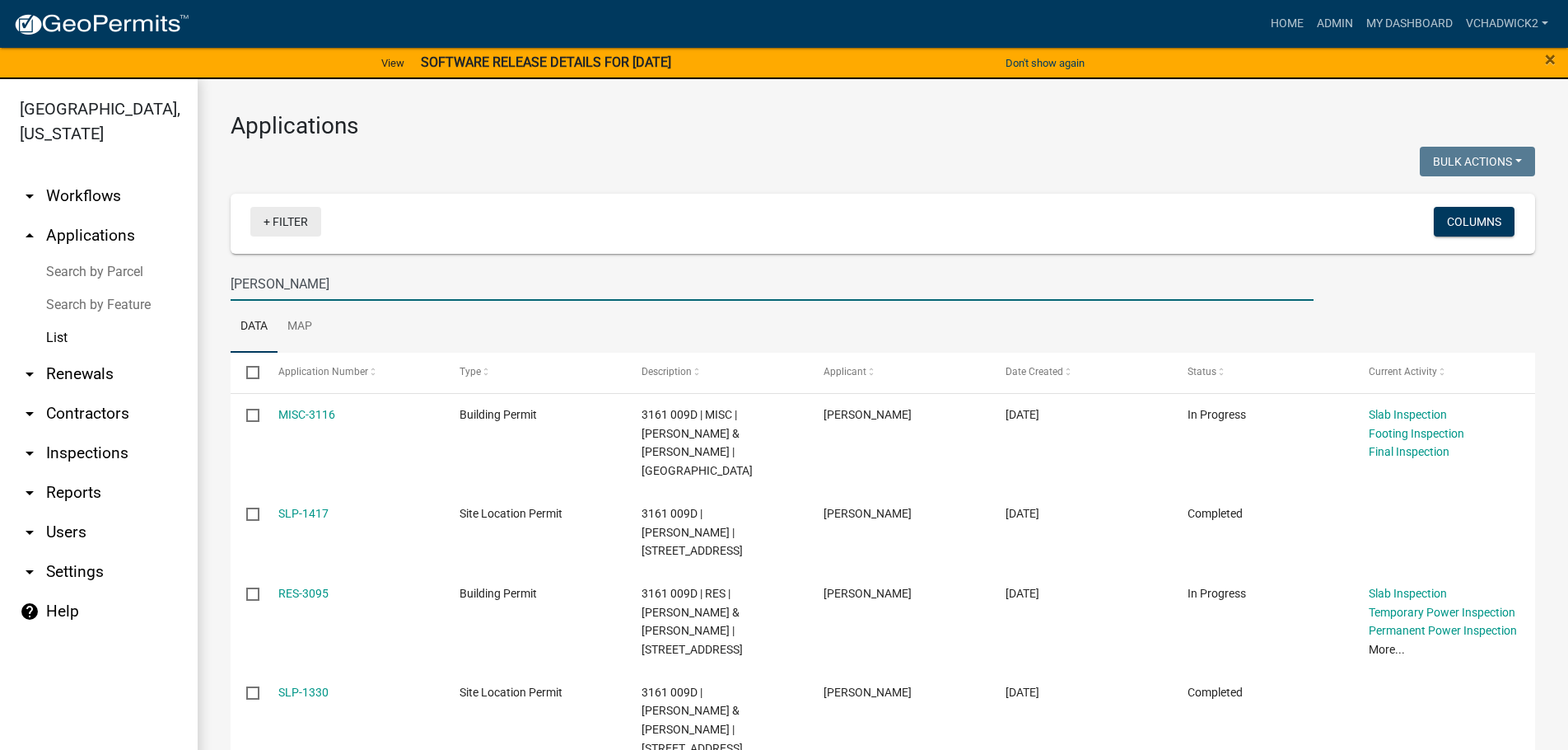
type input "[PERSON_NAME]"
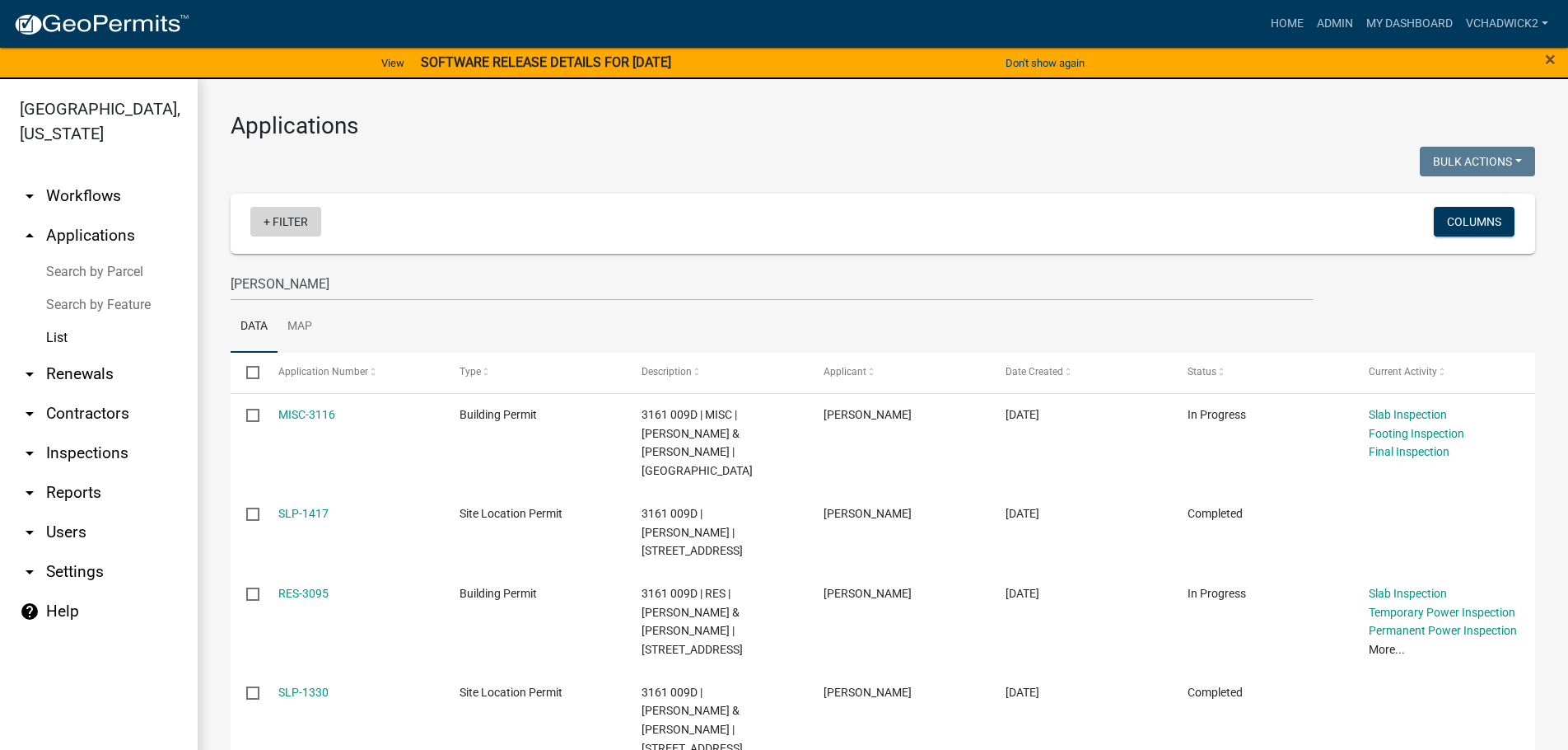
click at [288, 216] on link "+ Filter" at bounding box center [286, 222] width 71 height 30
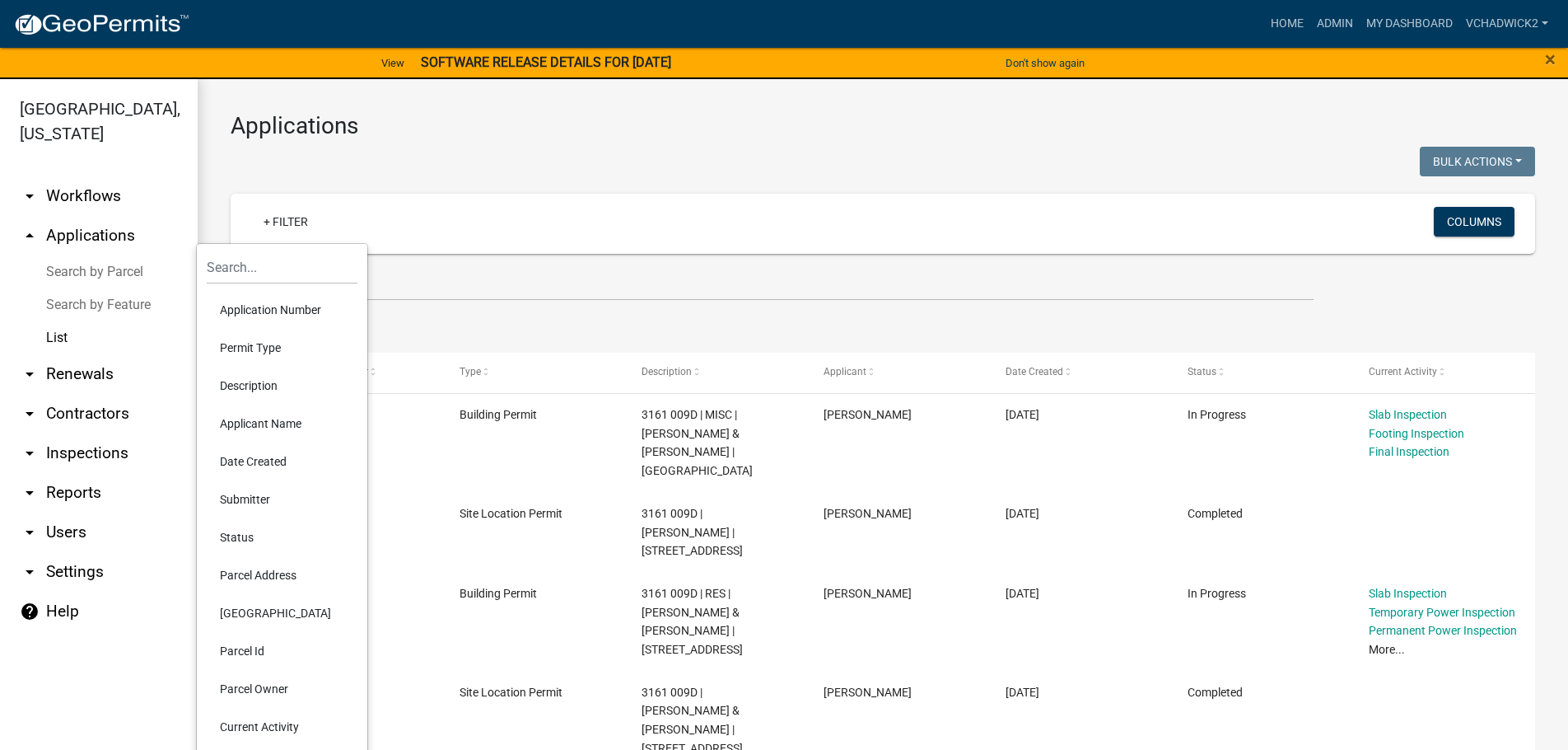
click at [247, 349] on li "Permit Type" at bounding box center [282, 348] width 151 height 38
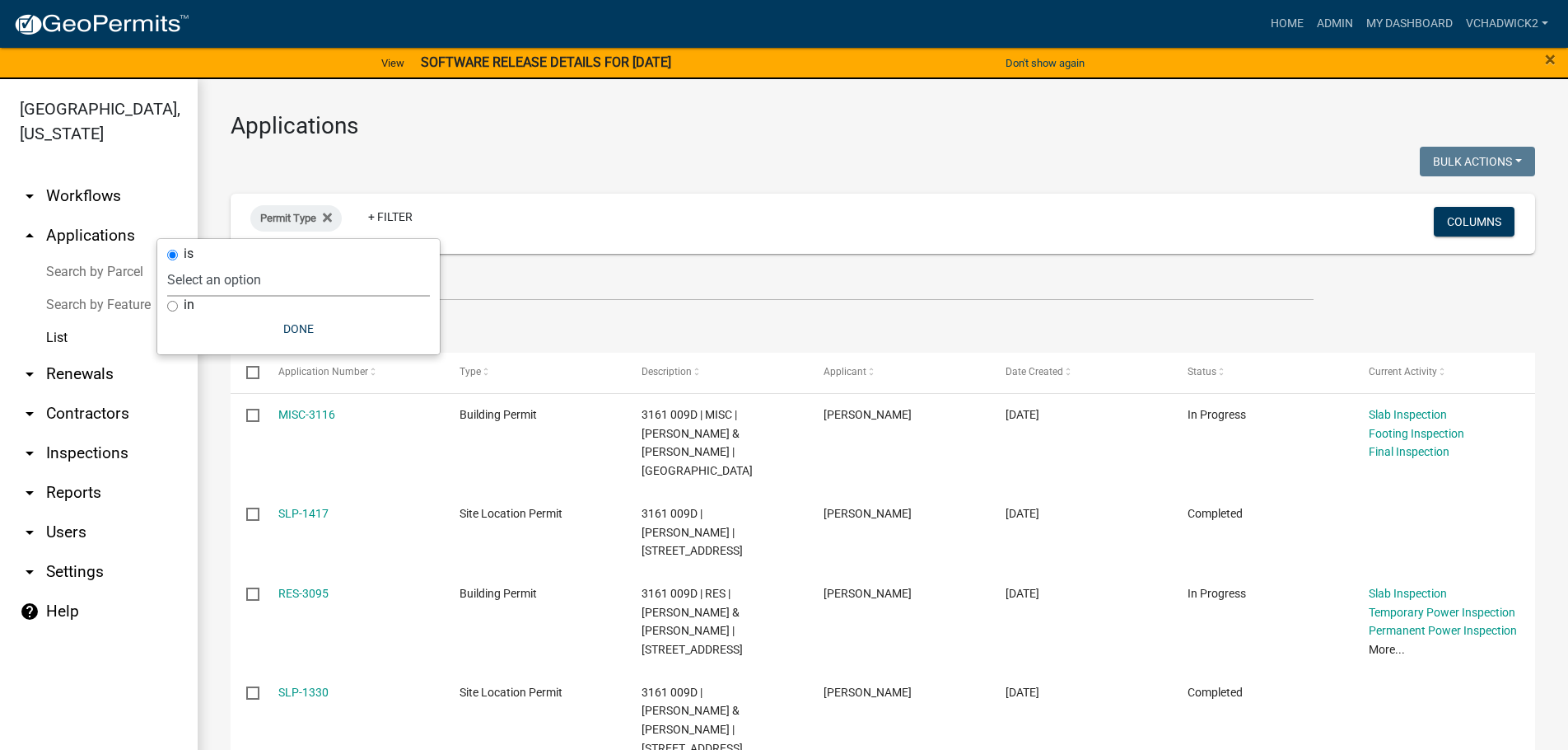
click at [167, 263] on select "Select an option 911 Address Inquiry & Resolution Work Order Building [DEMOGRAP…" at bounding box center [298, 279] width 263 height 34
select select "2694be26-0647-4797-9afe-69f94d54878a"
click option "Site Location Permit" at bounding box center [0, 0] width 0 height 0
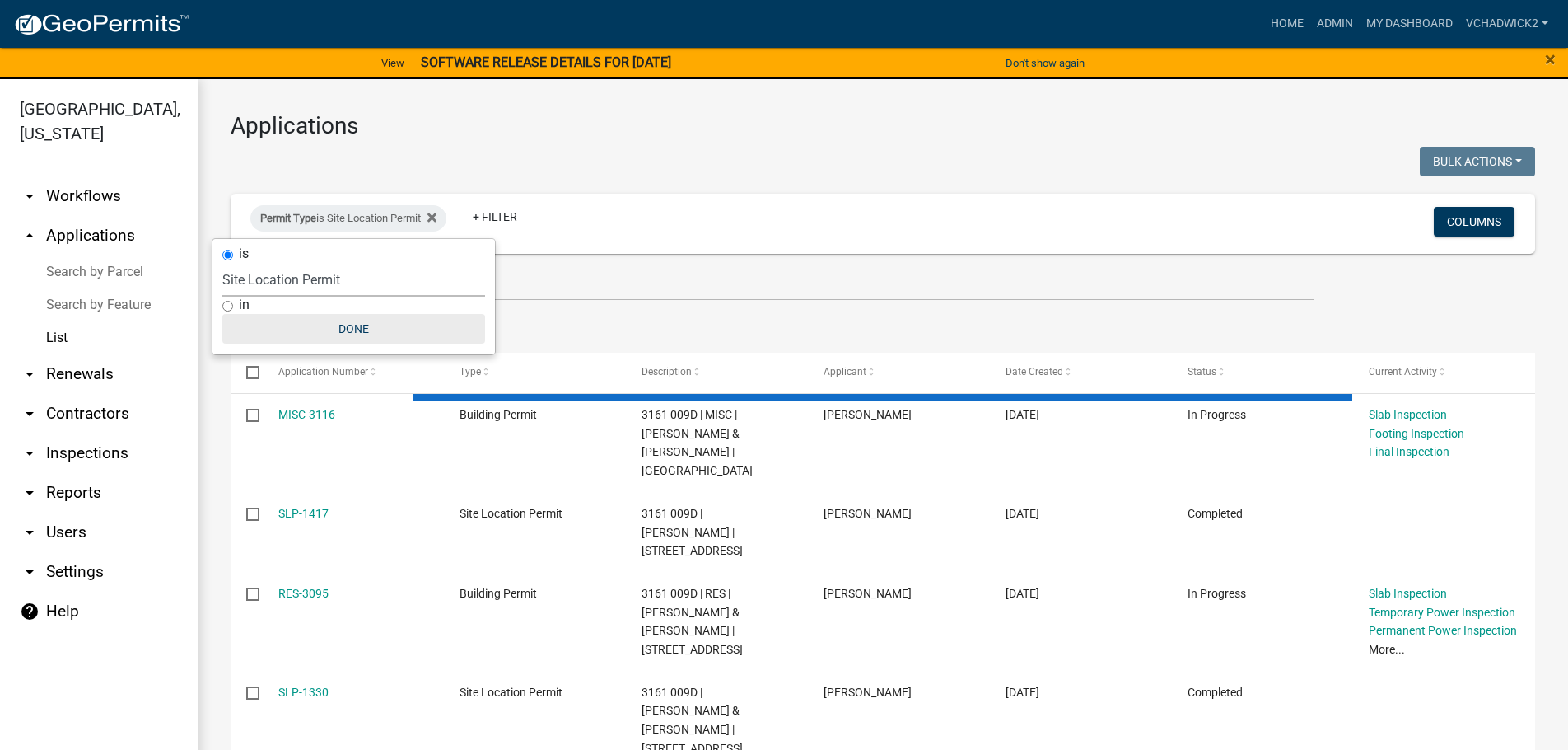
click at [353, 331] on button "Done" at bounding box center [354, 328] width 263 height 30
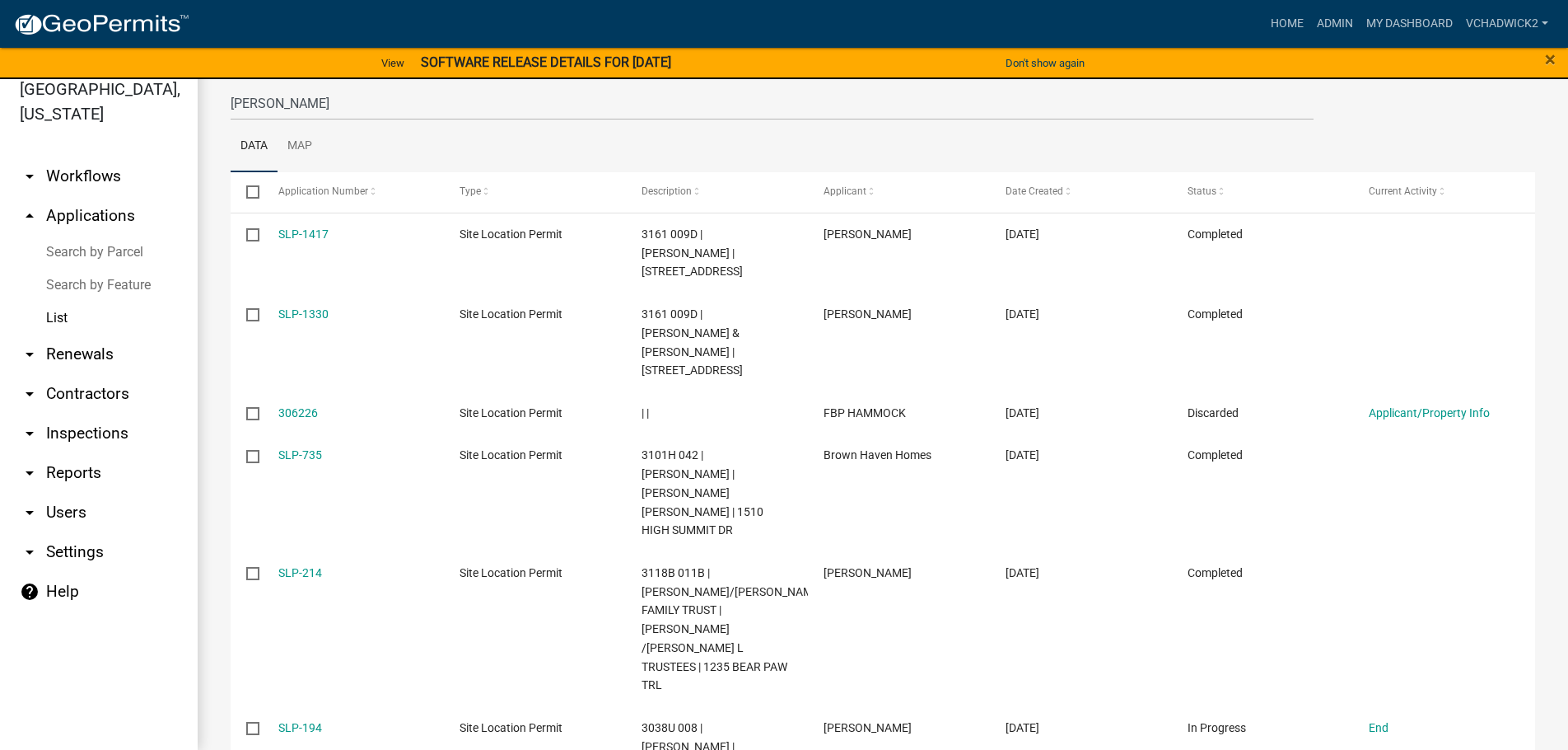
scroll to position [119, 0]
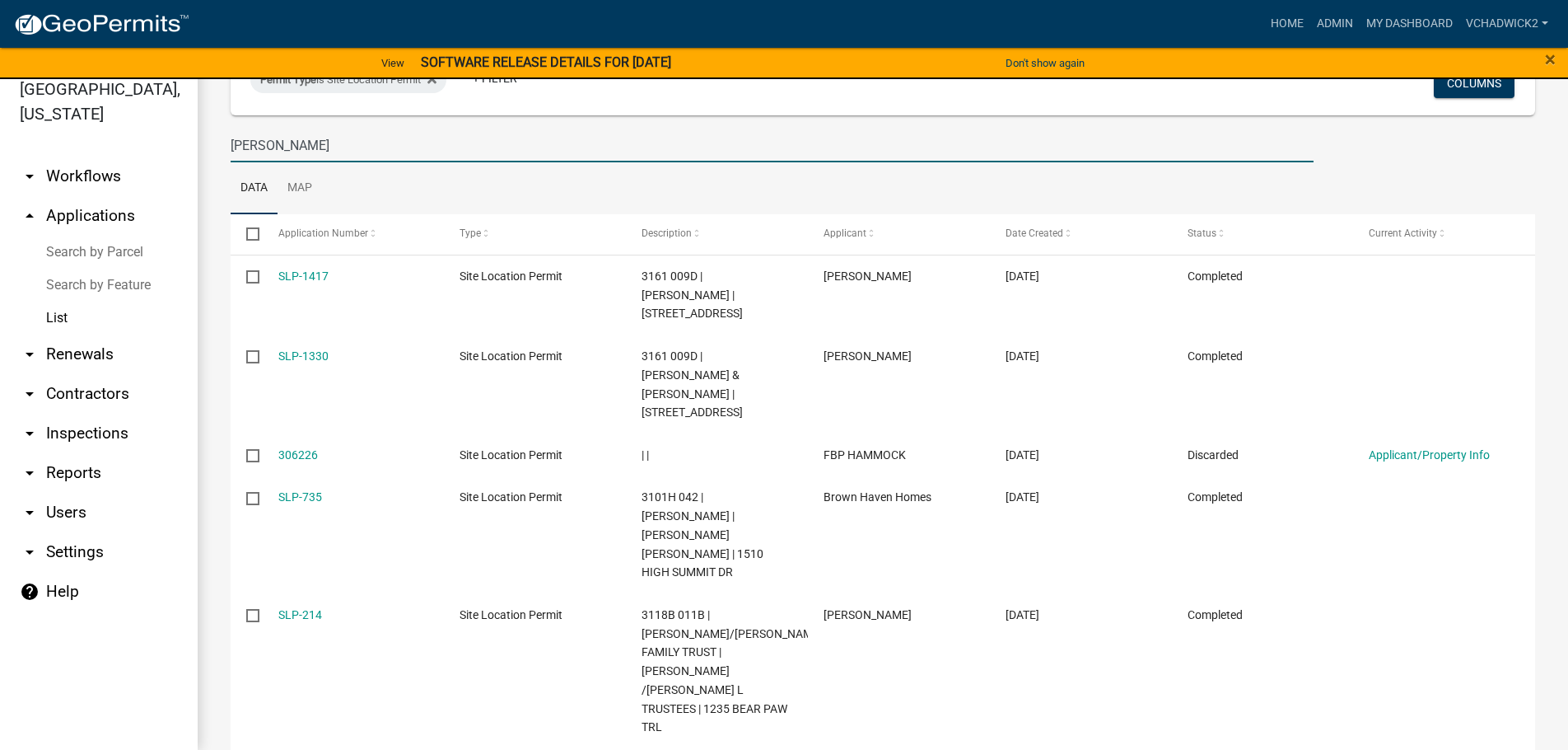
click at [284, 141] on input "[PERSON_NAME]" at bounding box center [772, 145] width 1083 height 34
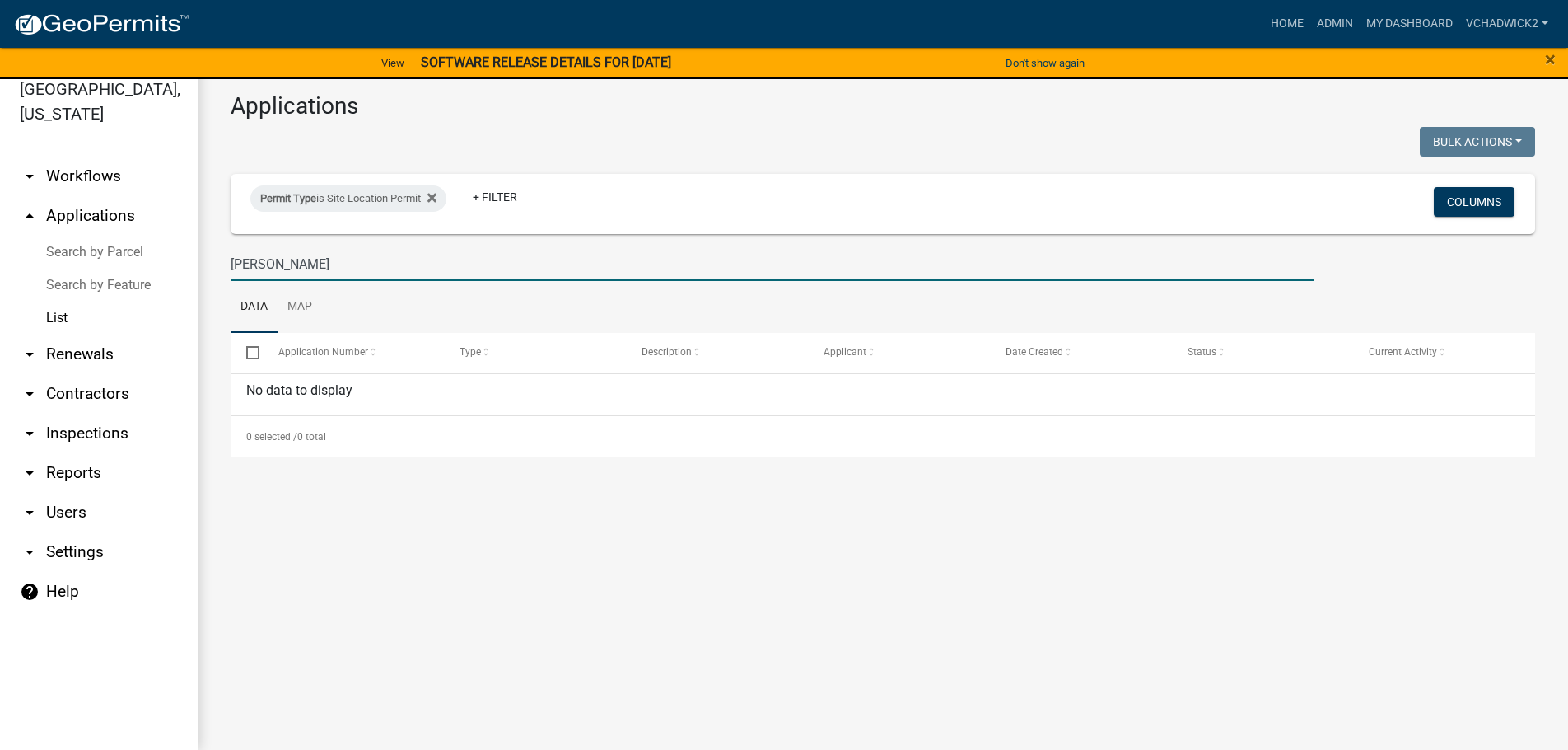
scroll to position [0, 0]
click at [437, 197] on icon at bounding box center [432, 197] width 9 height 13
drag, startPoint x: 272, startPoint y: 259, endPoint x: 36, endPoint y: 248, distance: 236.3
click at [231, 248] on input "[PERSON_NAME]" at bounding box center [772, 264] width 1083 height 34
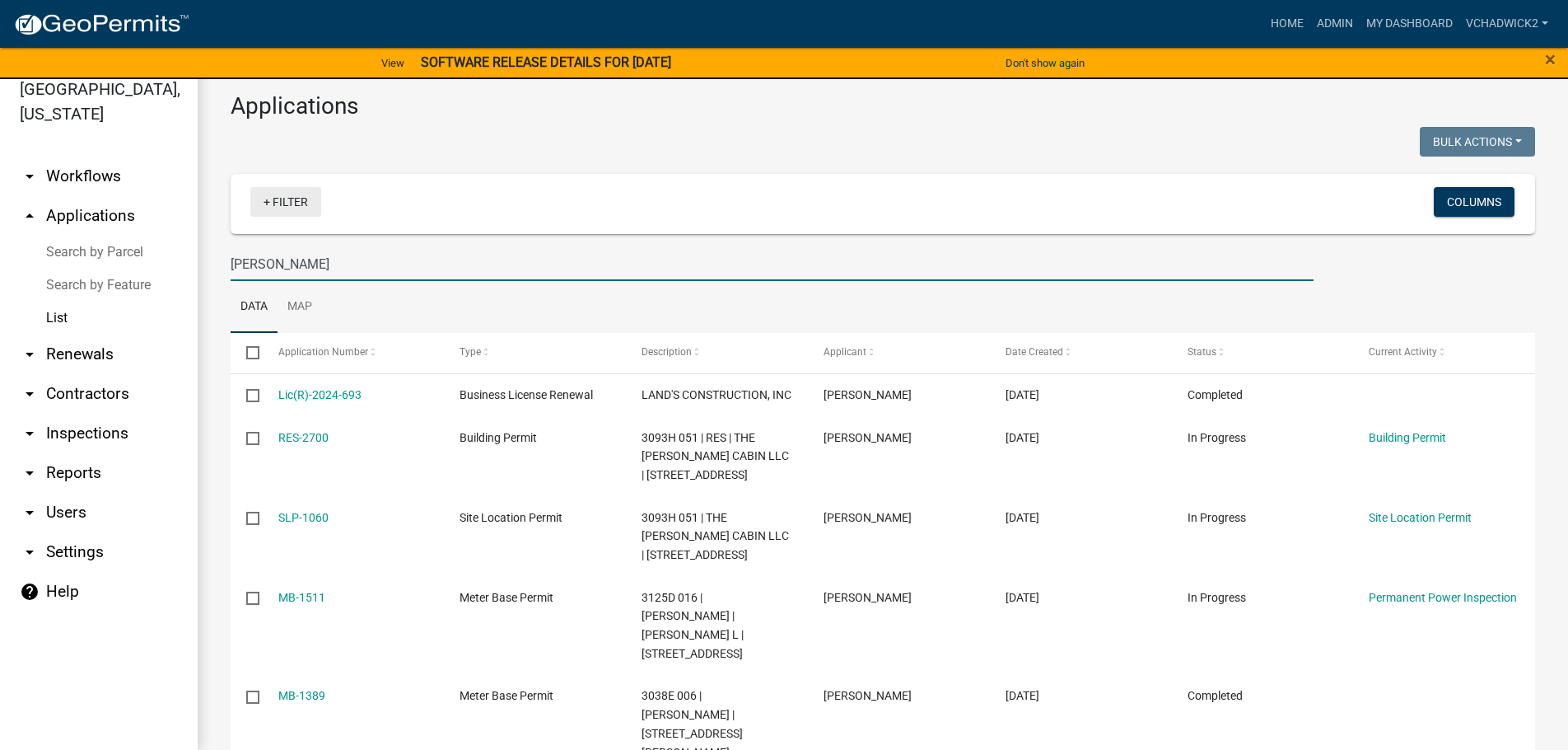
type input "[PERSON_NAME]"
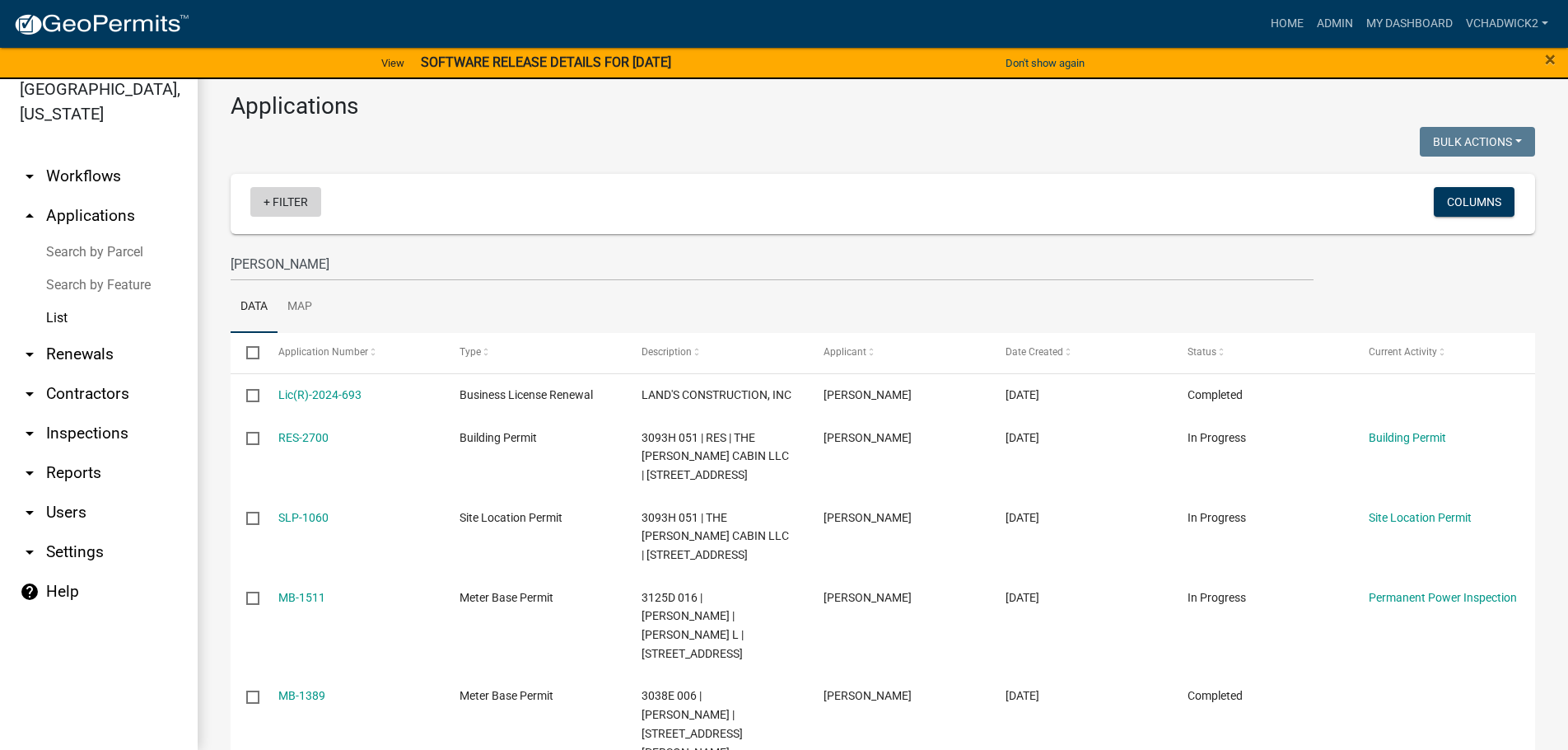
click at [297, 191] on link "+ Filter" at bounding box center [286, 202] width 71 height 30
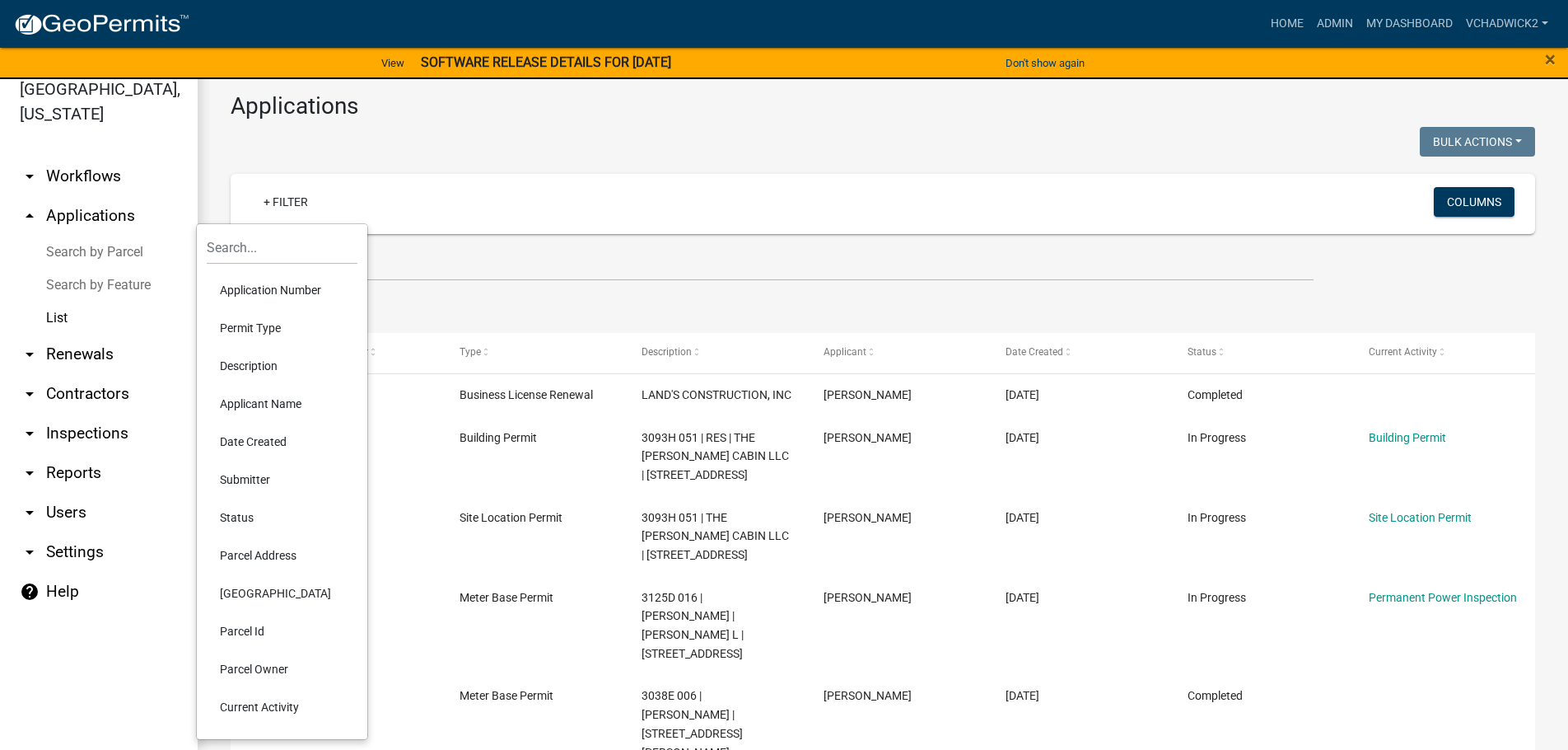
click at [262, 323] on li "Permit Type" at bounding box center [282, 328] width 151 height 38
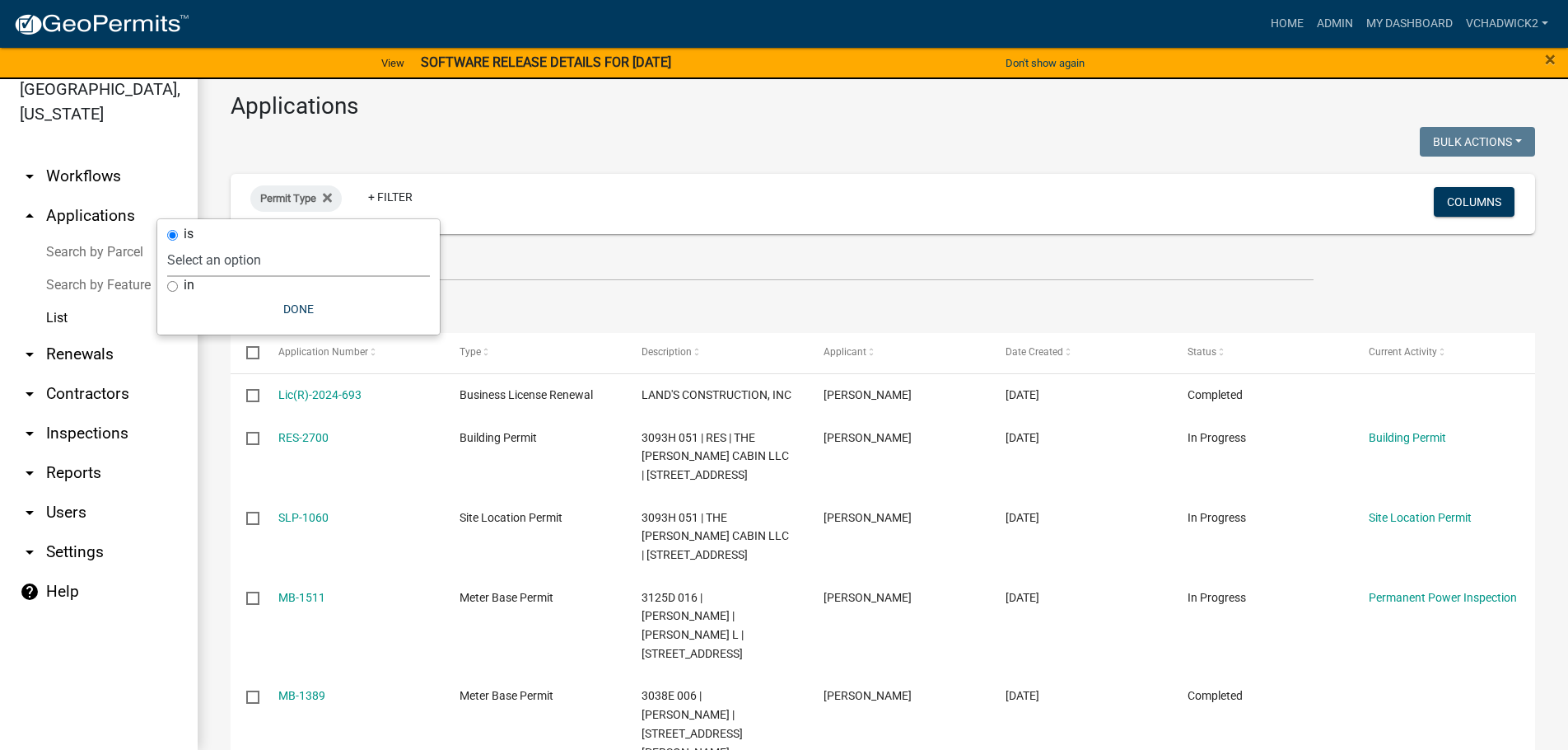
click at [167, 243] on select "Select an option 911 Address Inquiry & Resolution Work Order Building [DEMOGRAP…" at bounding box center [298, 259] width 263 height 34
select select "860697f2-5327-429d-af96-30bb8a3ee82c"
click option "Variance Application" at bounding box center [0, 0] width 0 height 0
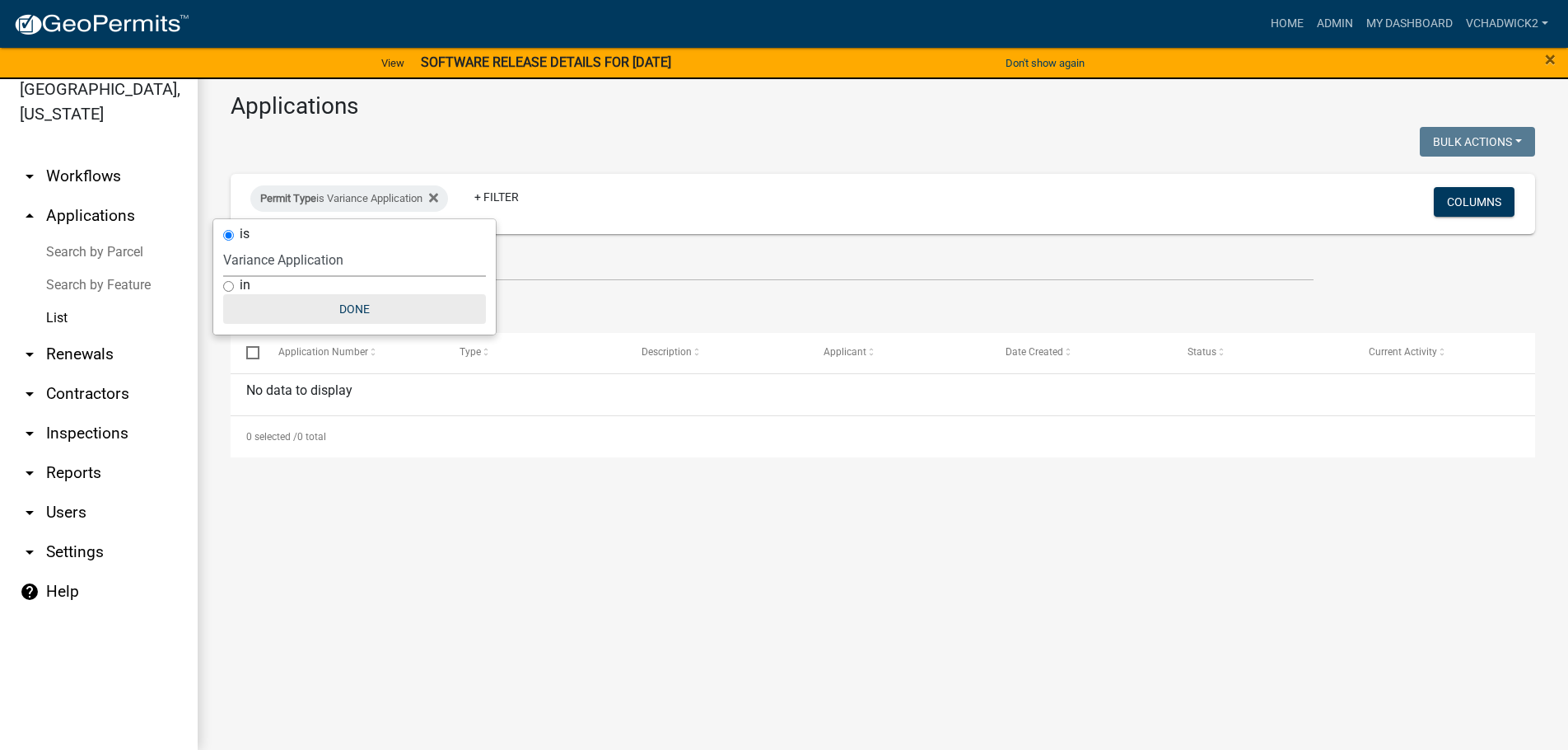
click at [351, 301] on button "Done" at bounding box center [355, 308] width 263 height 30
